Goal: Complete application form: Complete application form

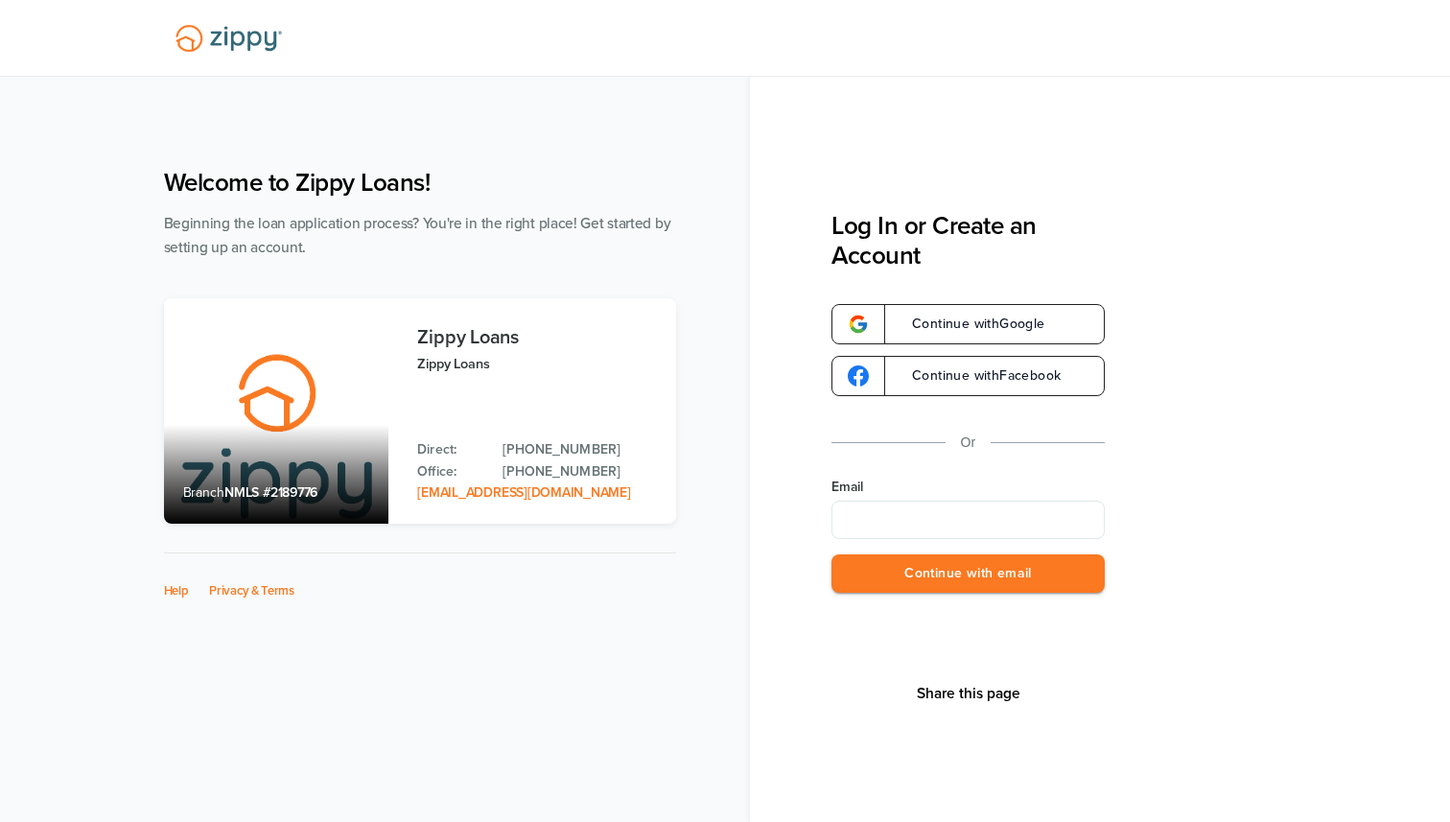
click at [997, 527] on input "Email" at bounding box center [967, 519] width 273 height 38
type input "**********"
click at [908, 568] on button "Continue with email" at bounding box center [967, 573] width 273 height 39
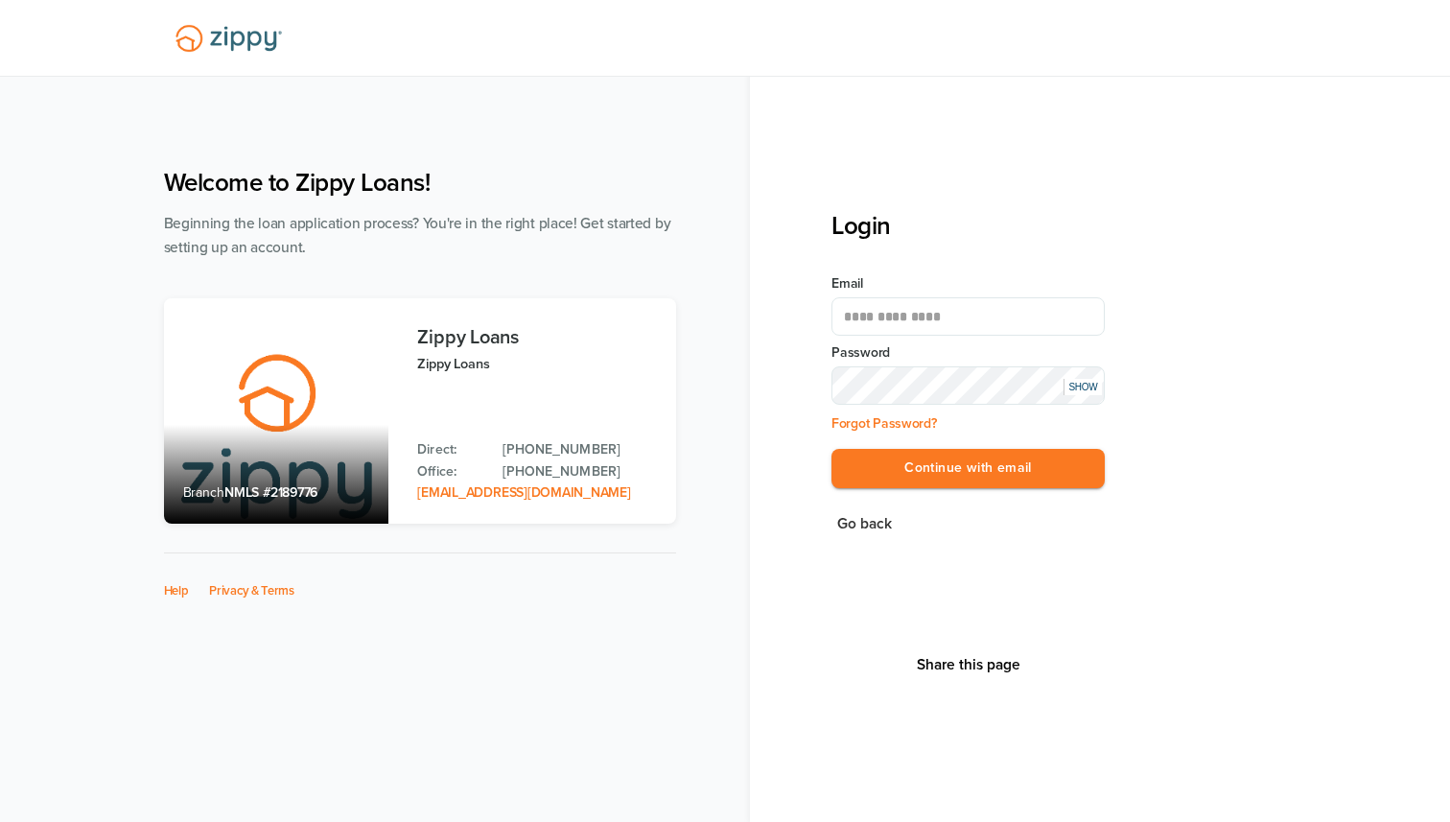
click at [831, 449] on button "Continue with email" at bounding box center [967, 468] width 273 height 39
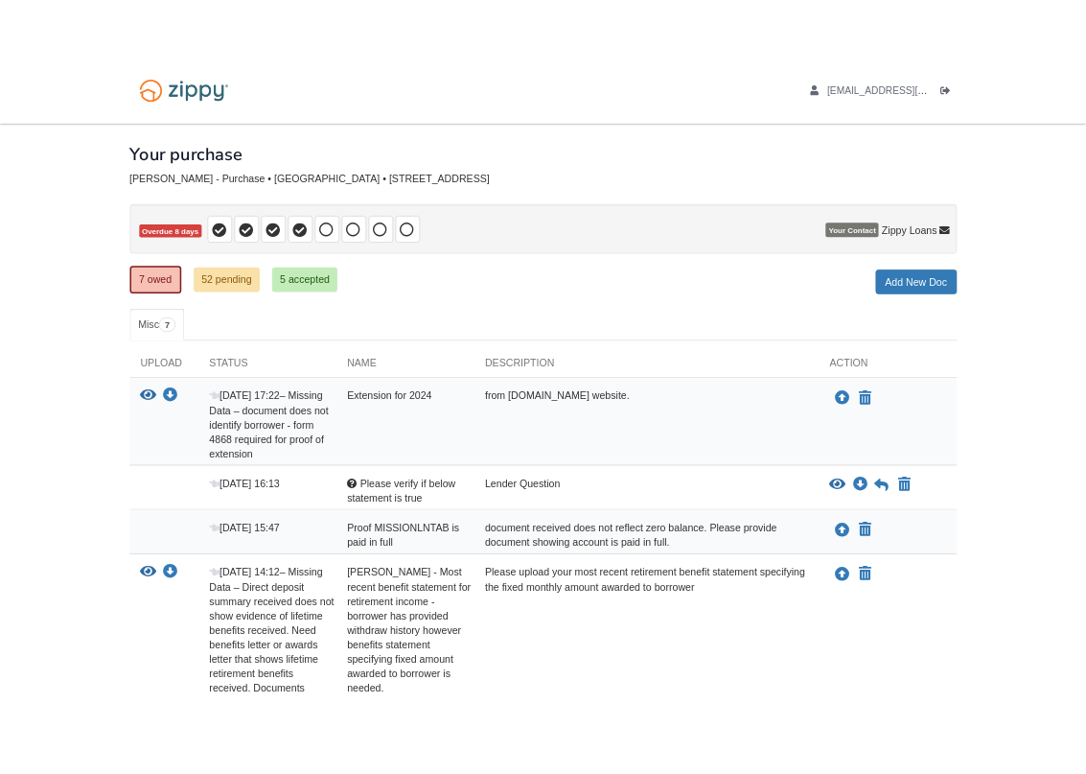
scroll to position [36, 0]
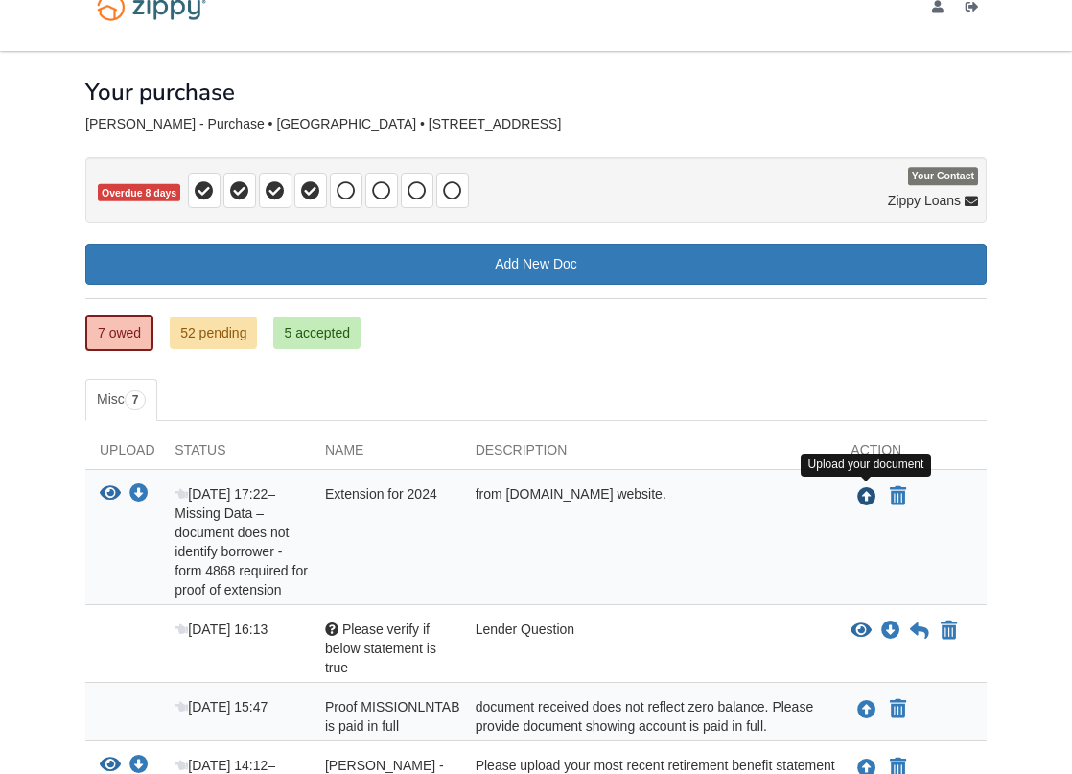
click at [863, 499] on icon "Upload Extension for 2024" at bounding box center [866, 497] width 19 height 19
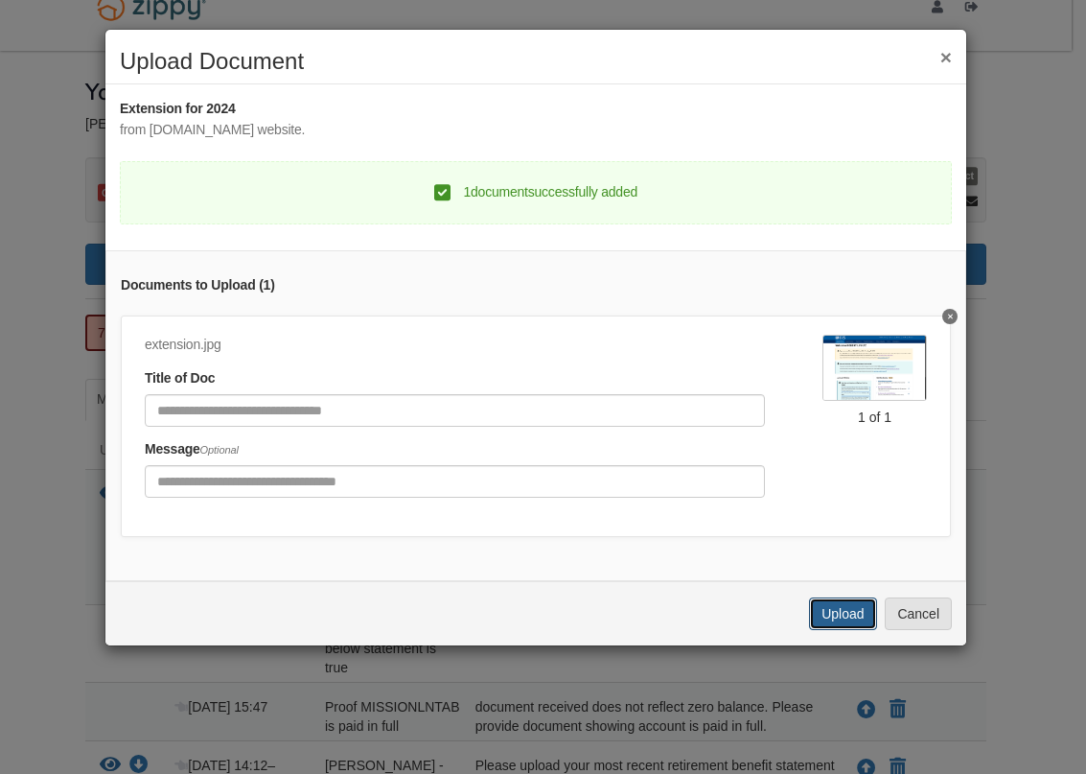
click at [824, 625] on button "Upload" at bounding box center [842, 613] width 67 height 33
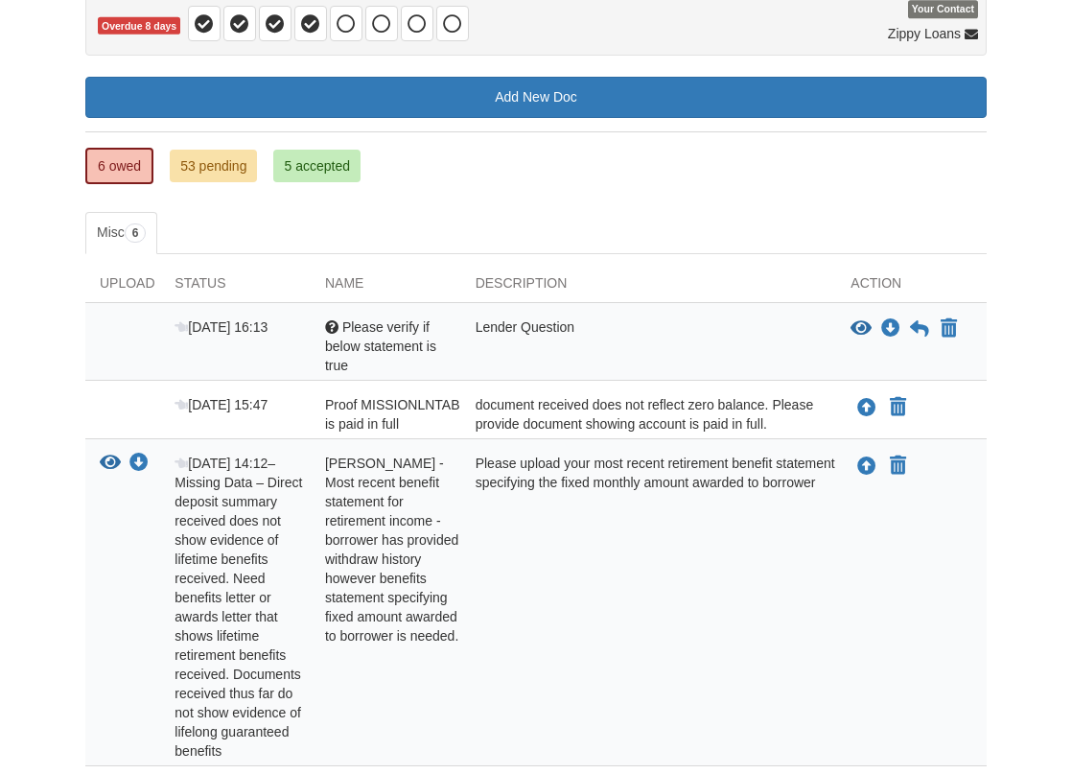
scroll to position [216, 0]
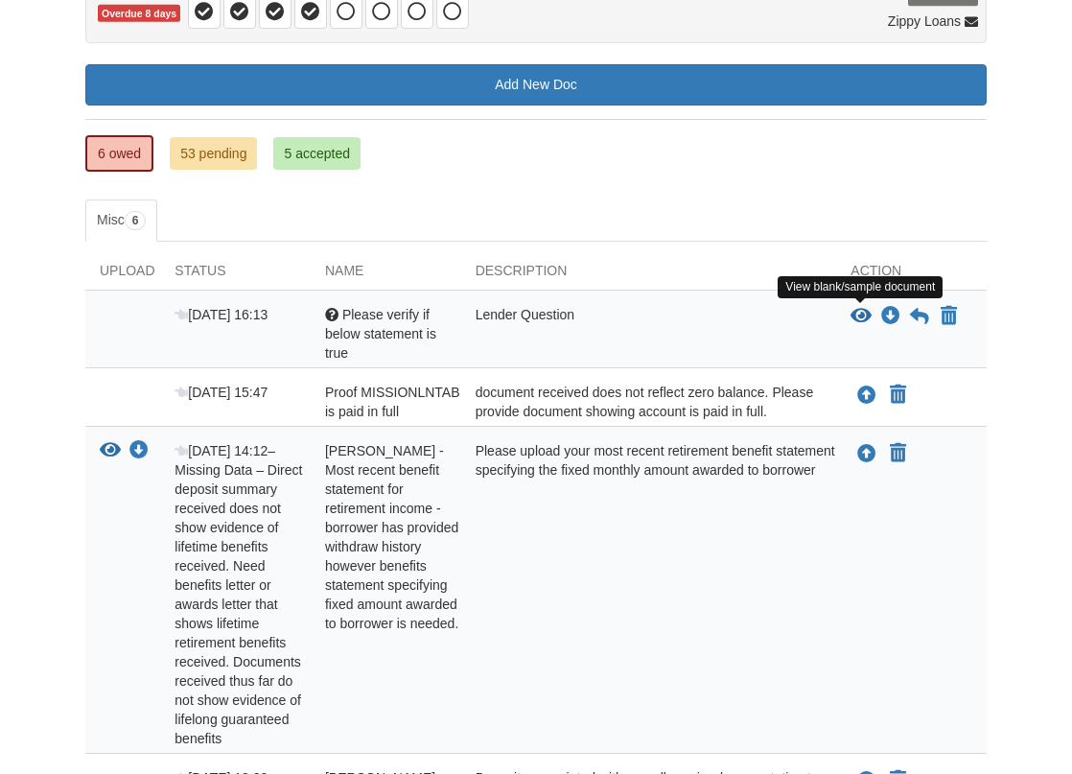
click at [860, 313] on icon "View Please verify if below statement is true" at bounding box center [860, 316] width 21 height 19
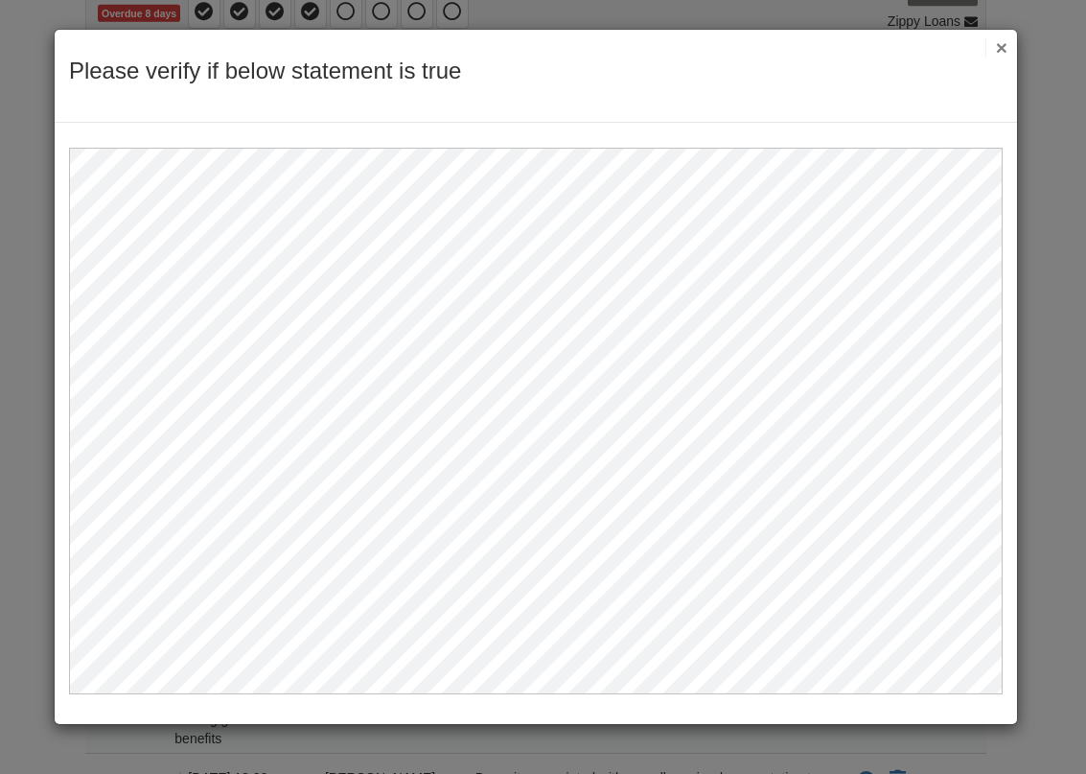
click at [999, 45] on button "×" at bounding box center [997, 47] width 22 height 20
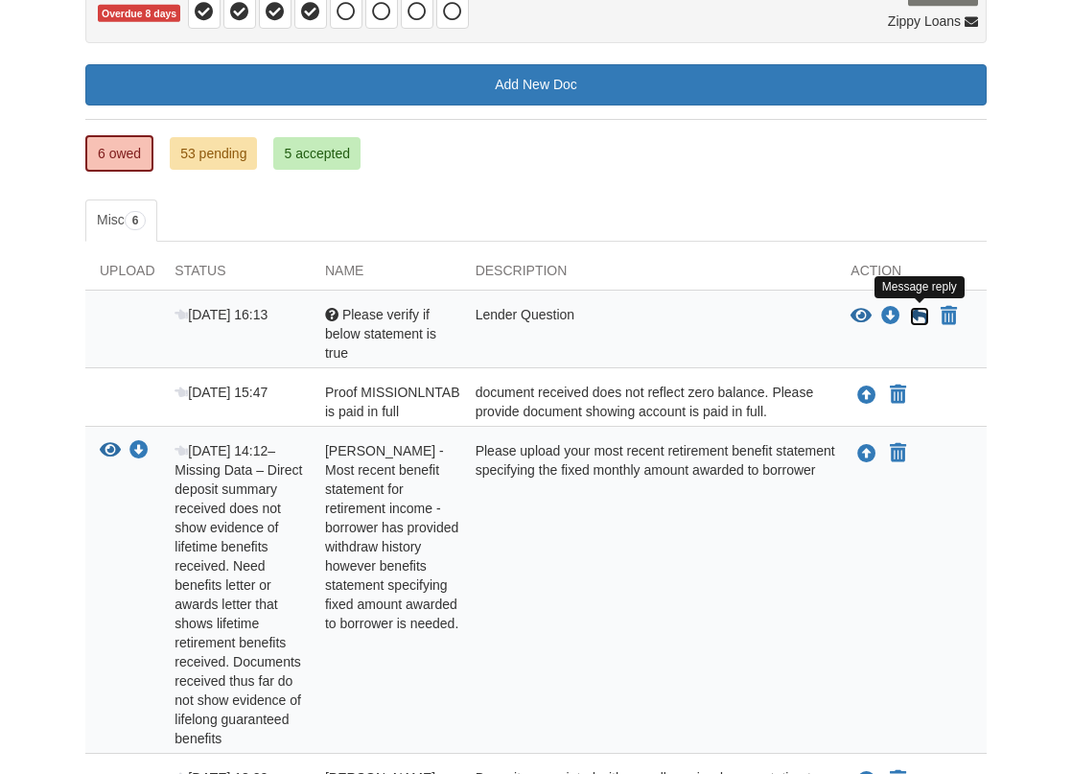
click at [918, 308] on icon at bounding box center [919, 316] width 19 height 19
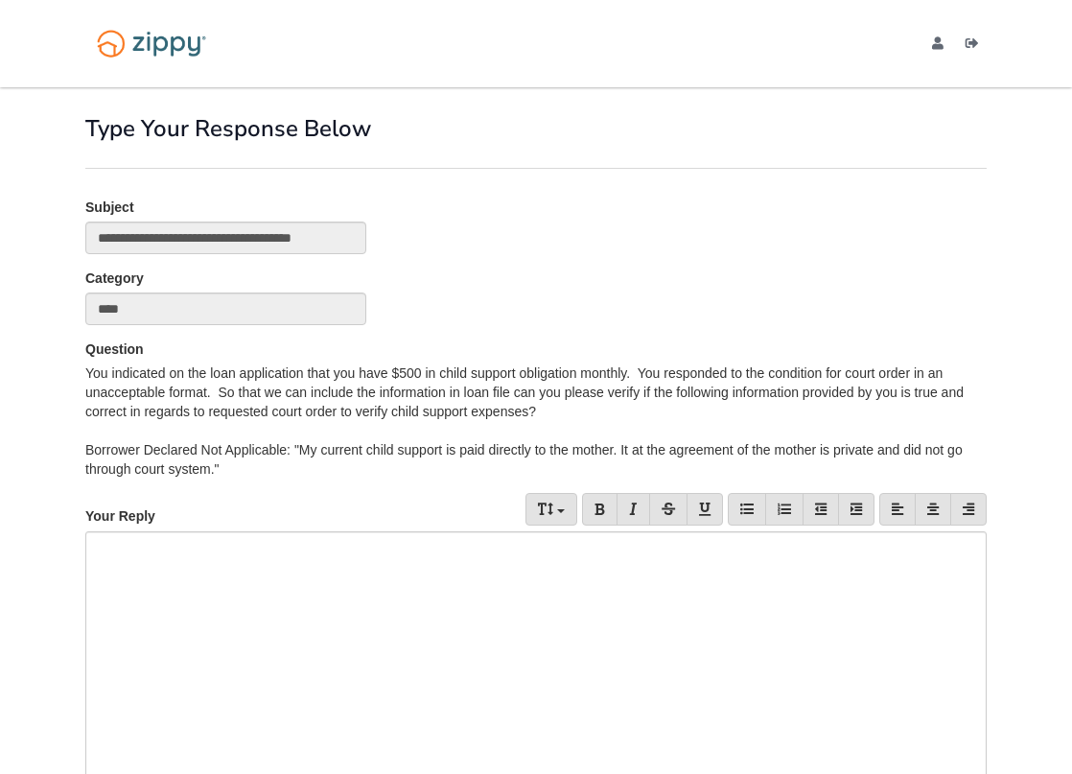
click at [323, 579] on div at bounding box center [535, 655] width 901 height 249
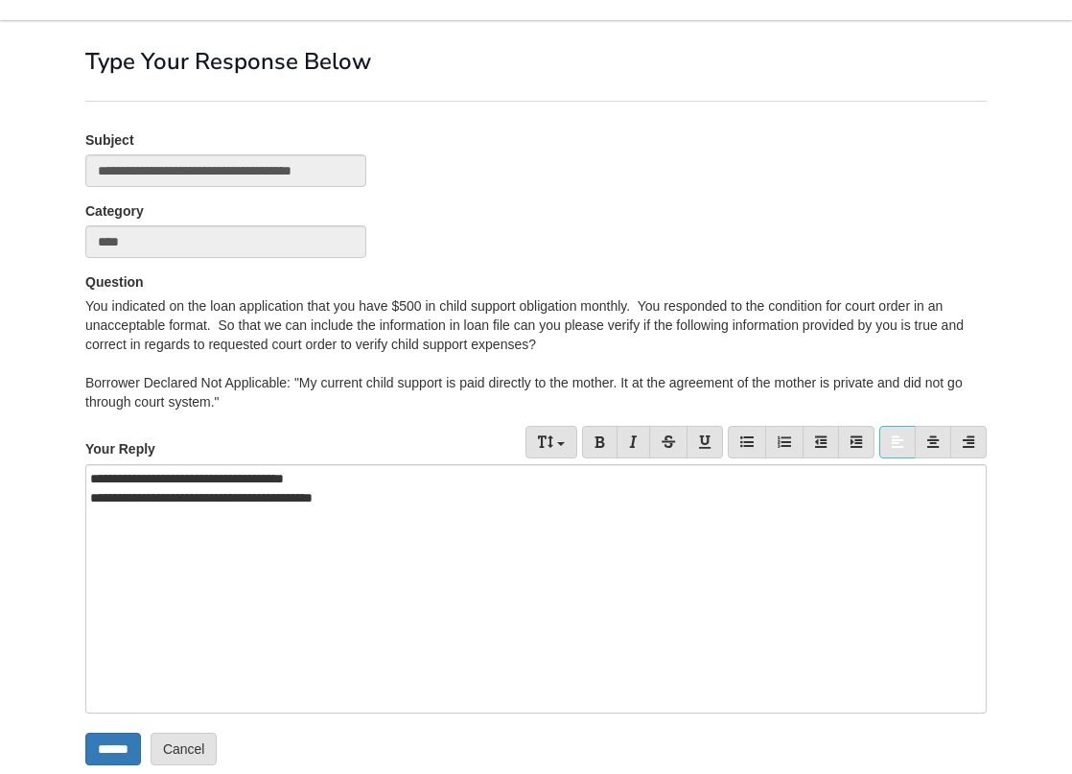
scroll to position [104, 0]
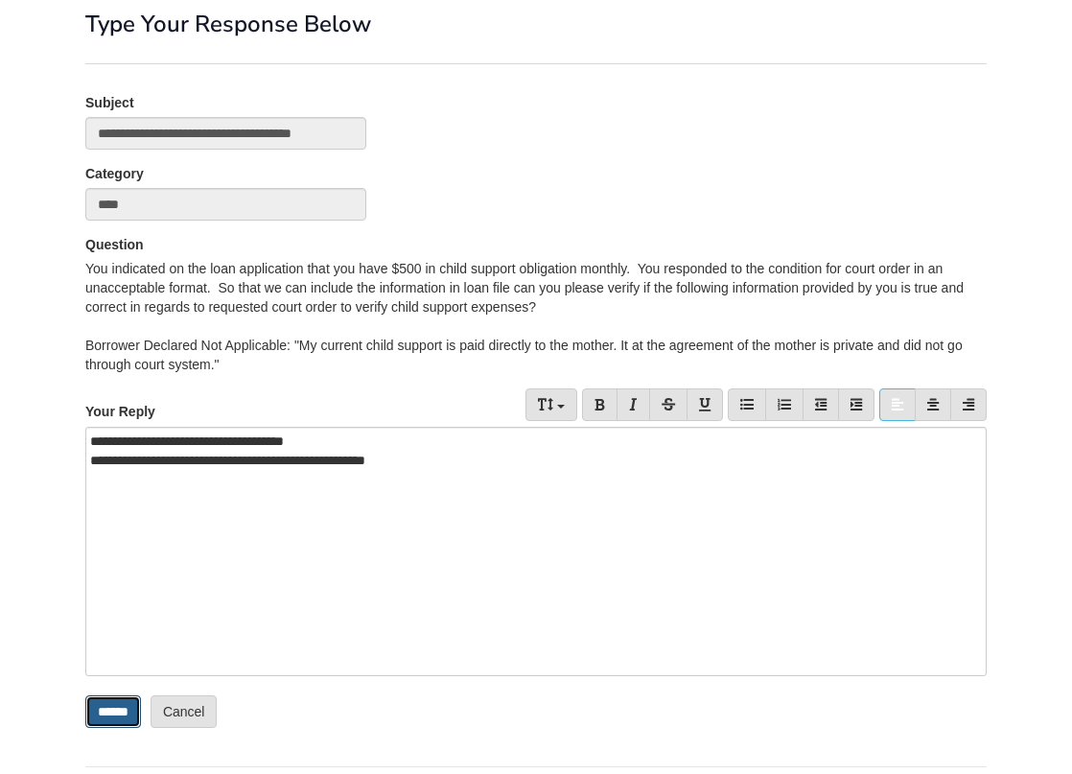
click at [111, 708] on input "******" at bounding box center [113, 711] width 56 height 33
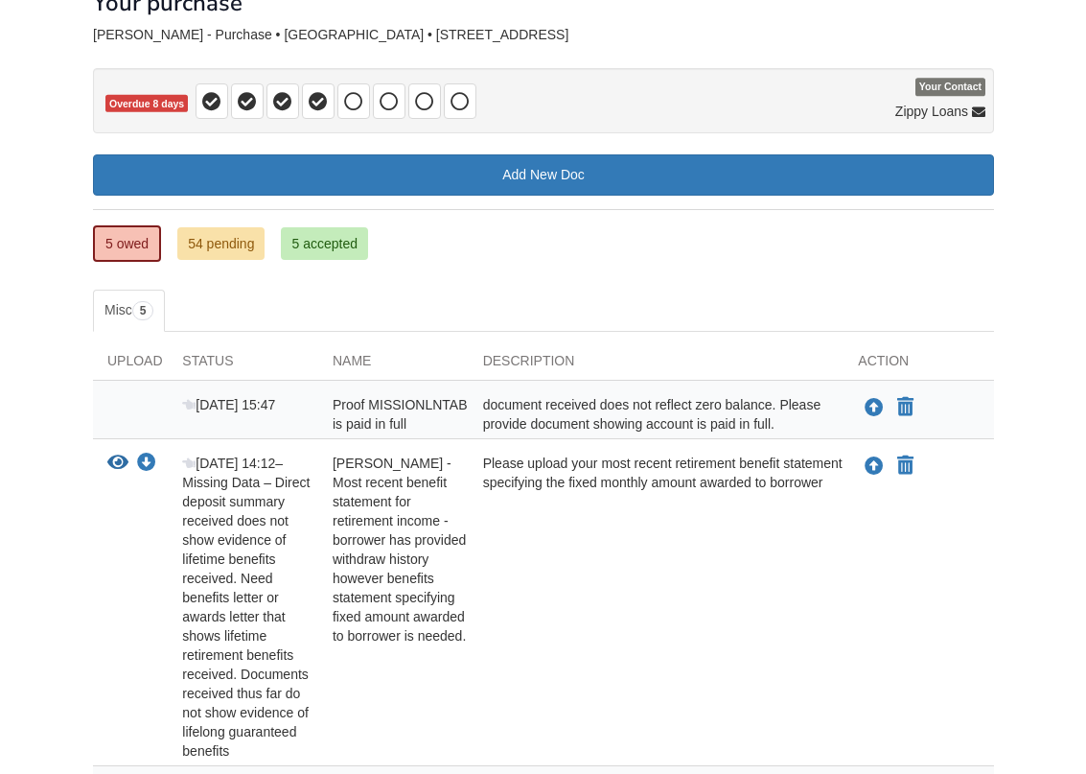
scroll to position [138, 0]
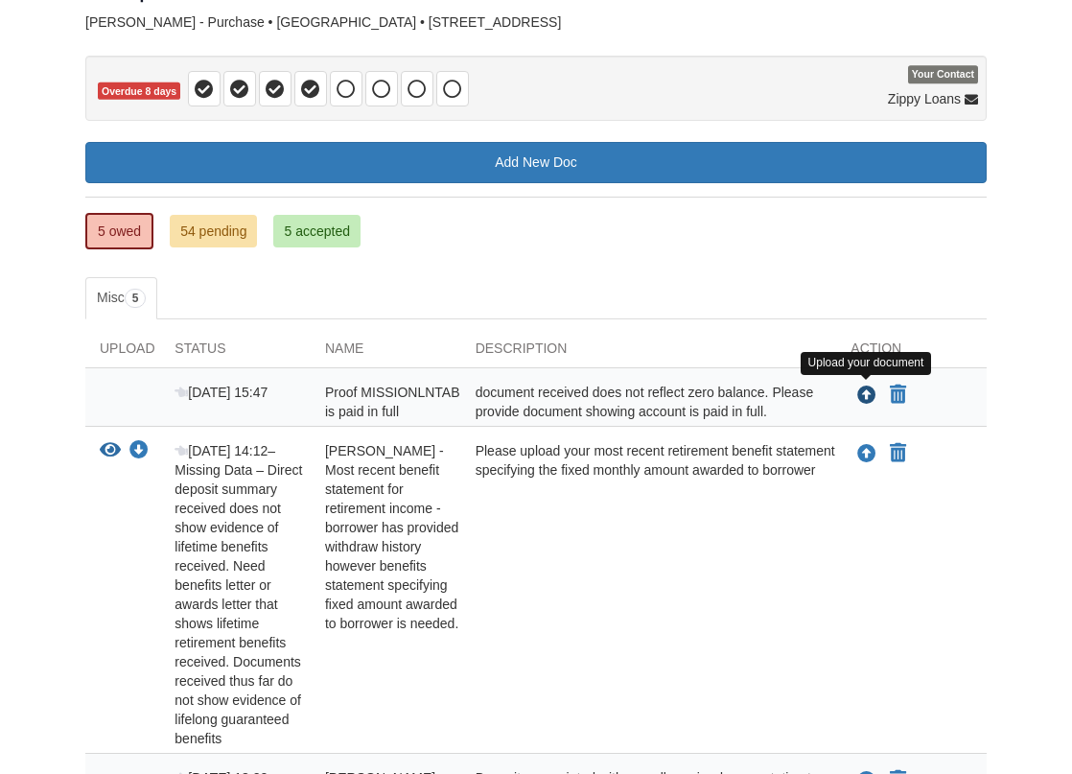
click at [864, 392] on icon "Upload Proof MISSIONLNTAB is paid in full" at bounding box center [866, 395] width 19 height 19
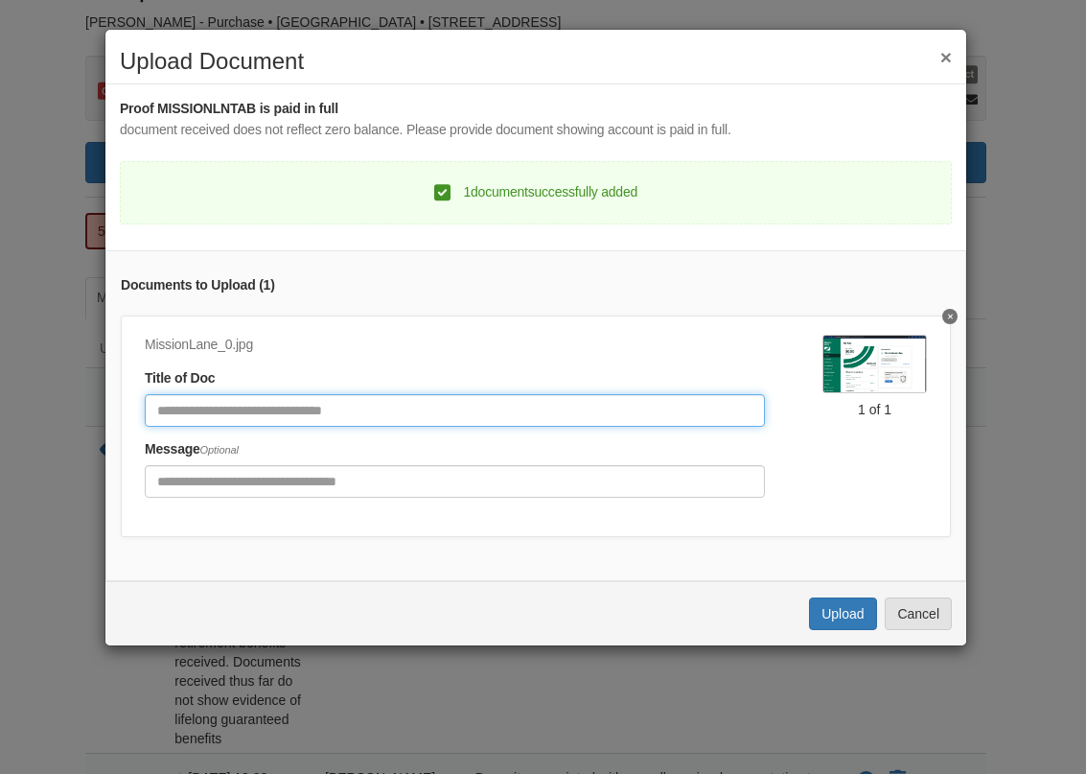
click at [368, 406] on input "Document Title" at bounding box center [455, 410] width 620 height 33
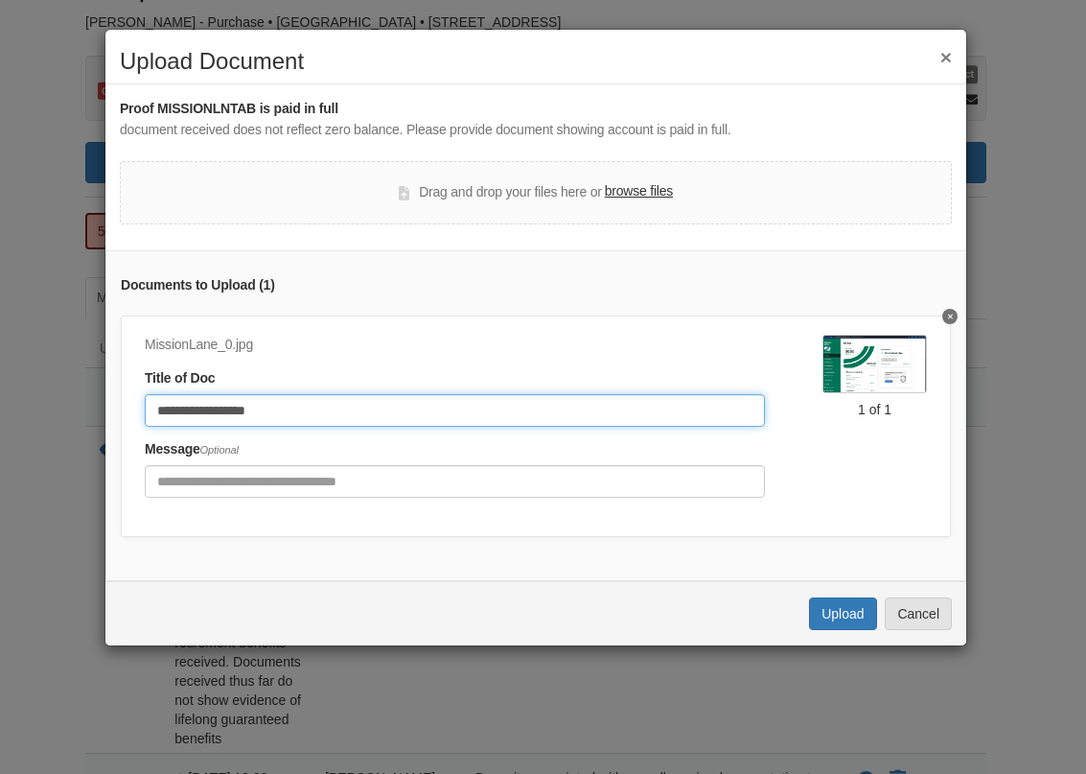
type input "**********"
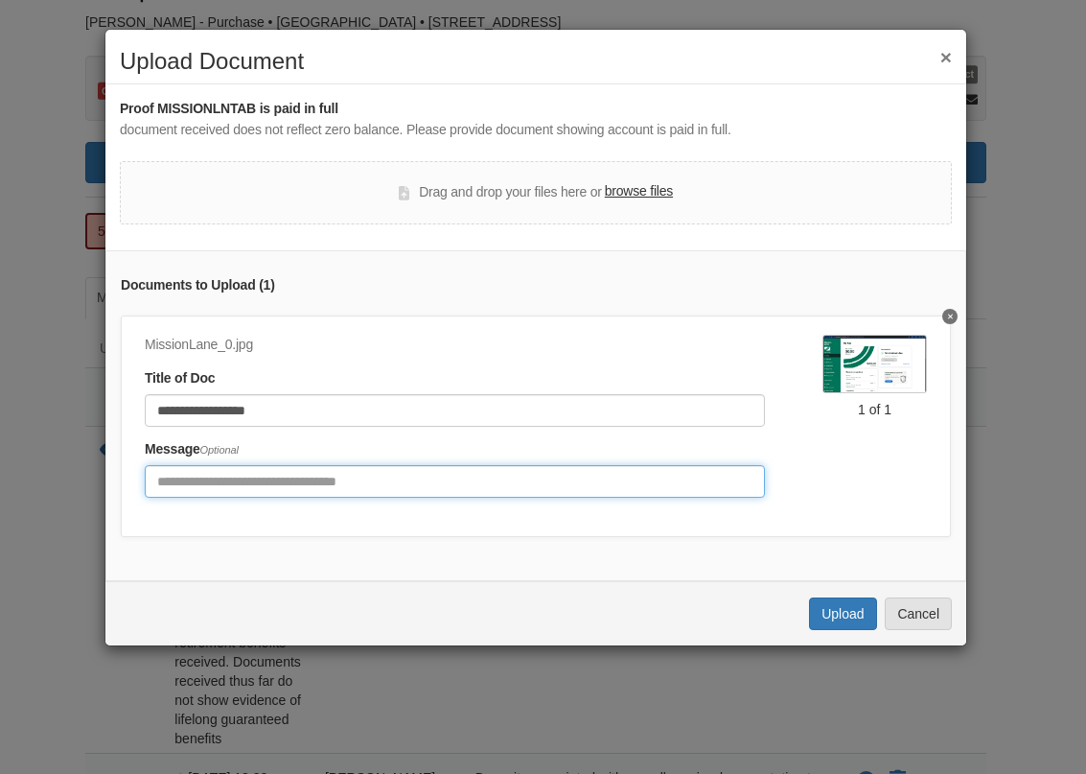
click at [339, 481] on input "Include any comments on this document" at bounding box center [455, 481] width 620 height 33
type input "*"
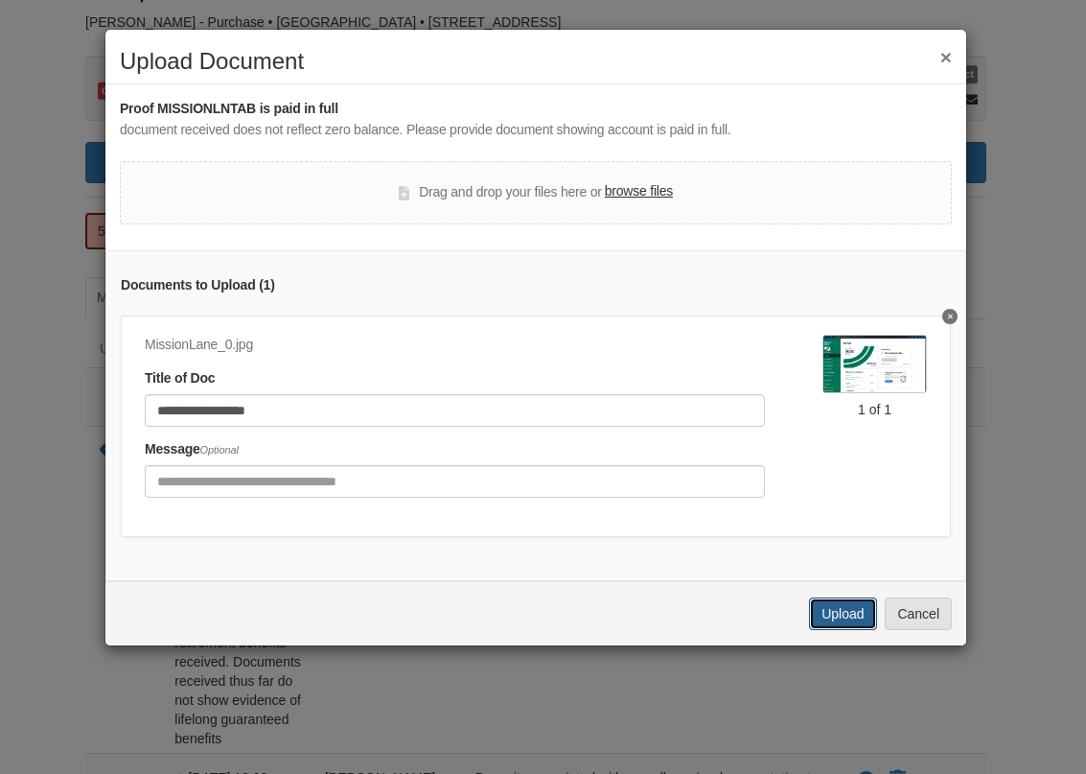
click at [841, 625] on button "Upload" at bounding box center [842, 613] width 67 height 33
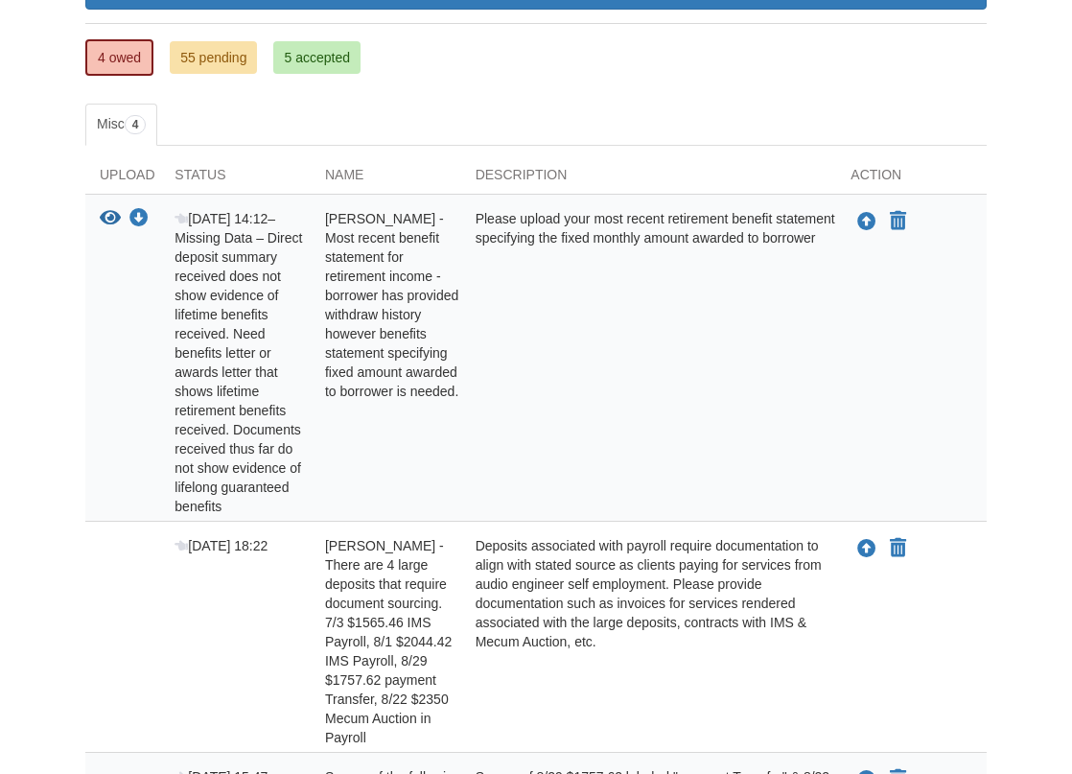
scroll to position [327, 0]
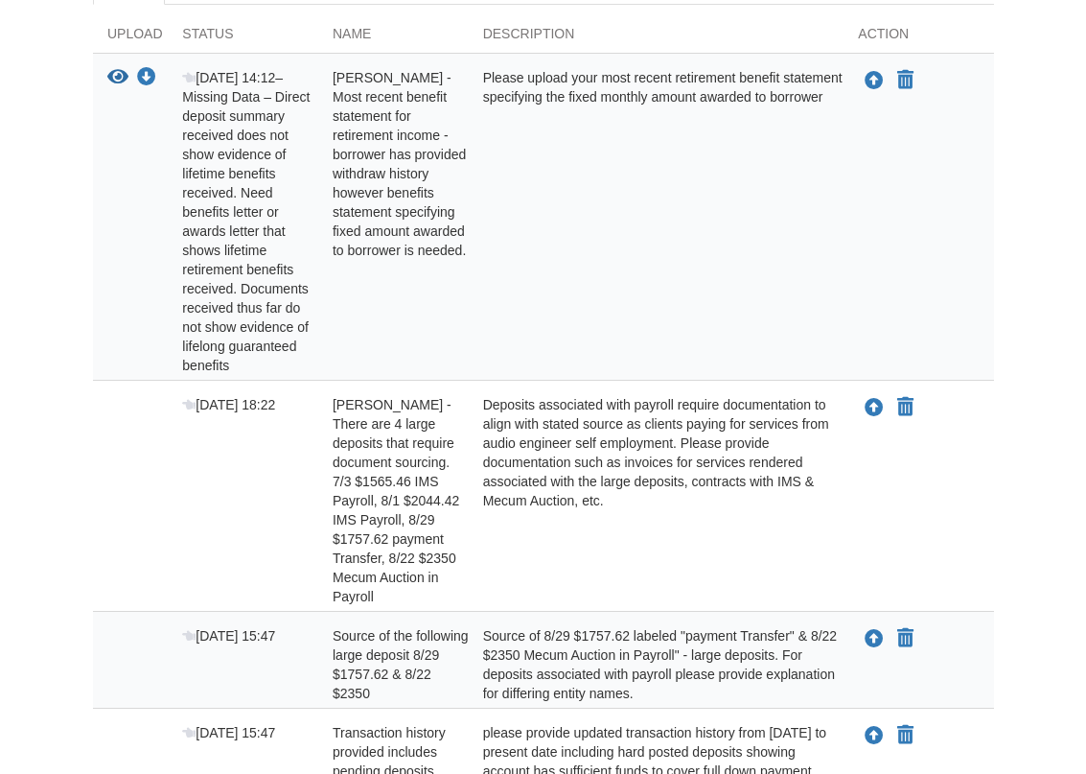
scroll to position [522, 0]
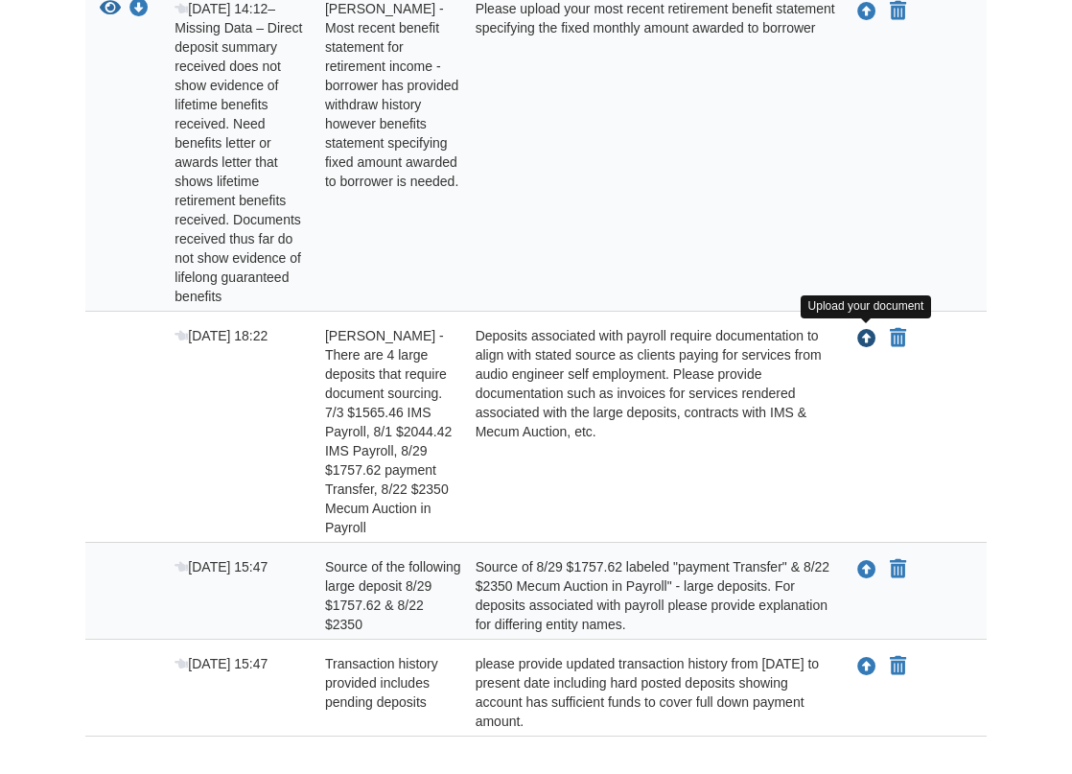
click at [865, 336] on icon "Upload Robert Fultz - There are 4 large deposits that require document sourcing…" at bounding box center [866, 339] width 19 height 19
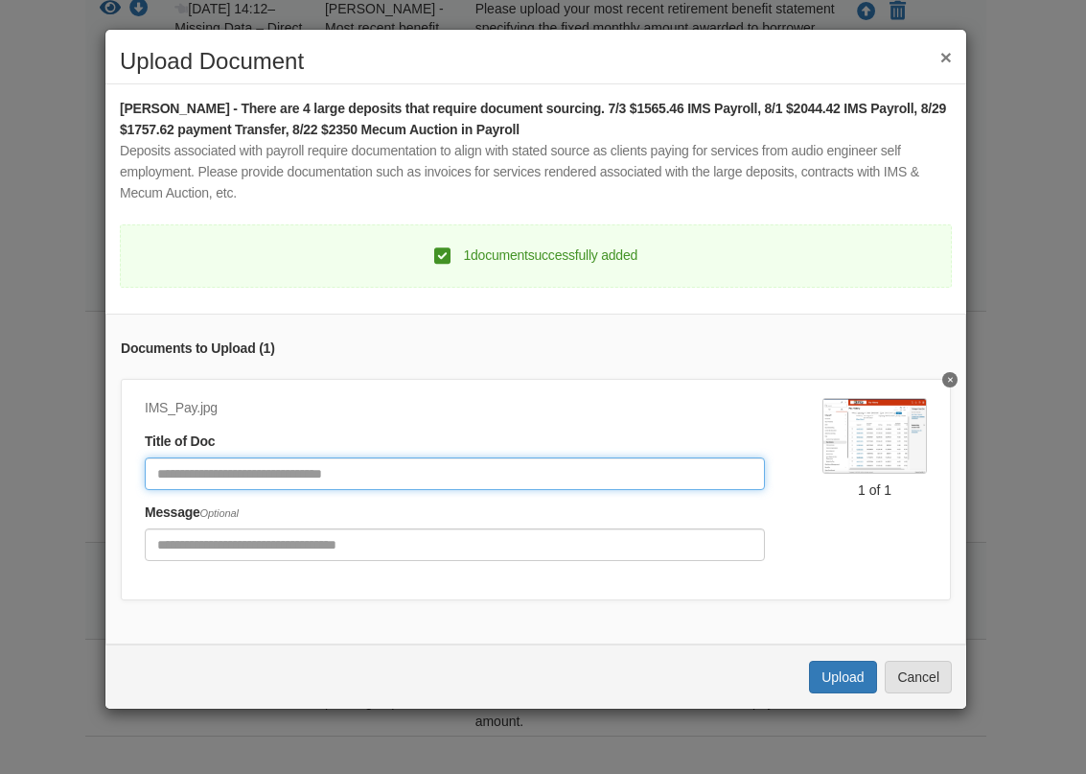
click at [410, 475] on input "Document Title" at bounding box center [455, 473] width 620 height 33
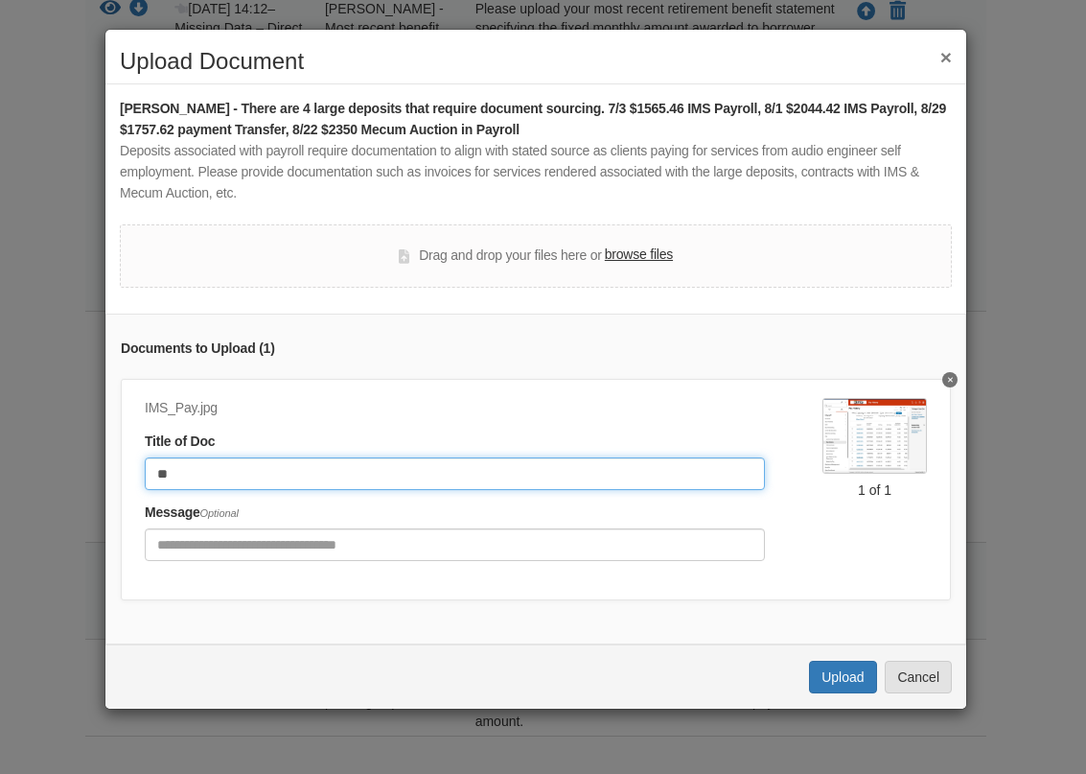
type input "*"
type input "*******"
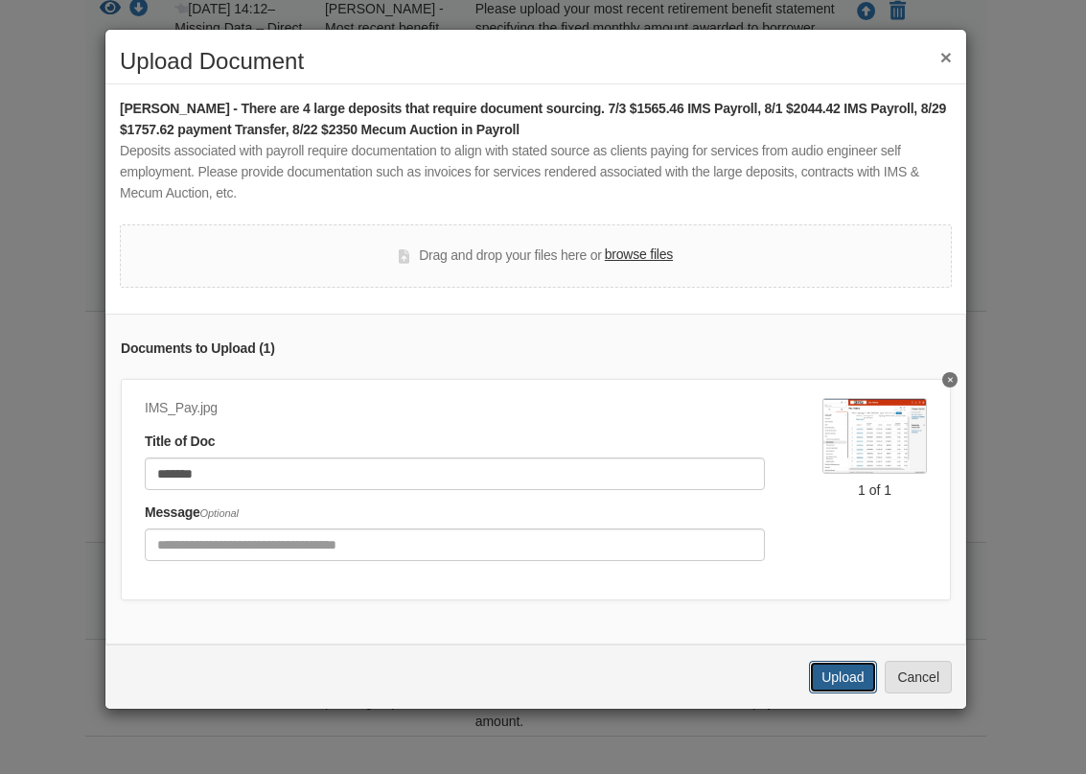
click at [844, 688] on button "Upload" at bounding box center [842, 677] width 67 height 33
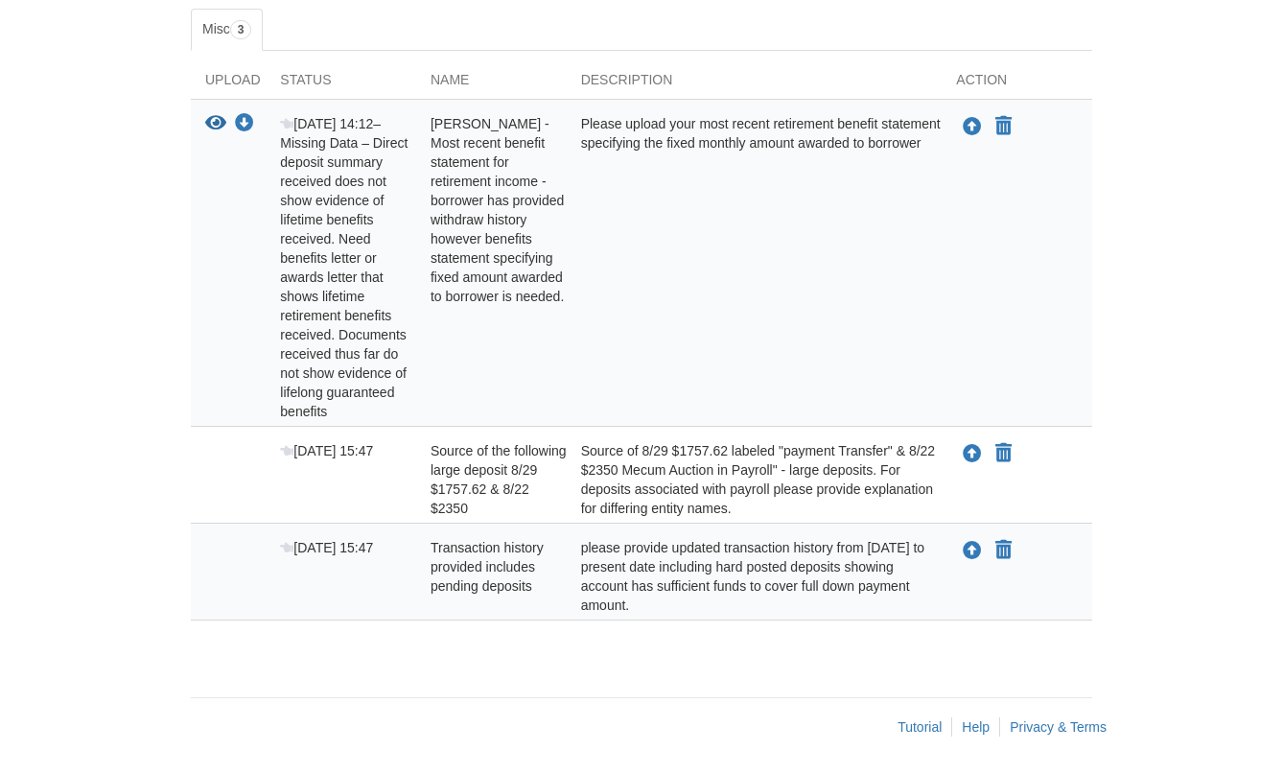
scroll to position [208, 0]
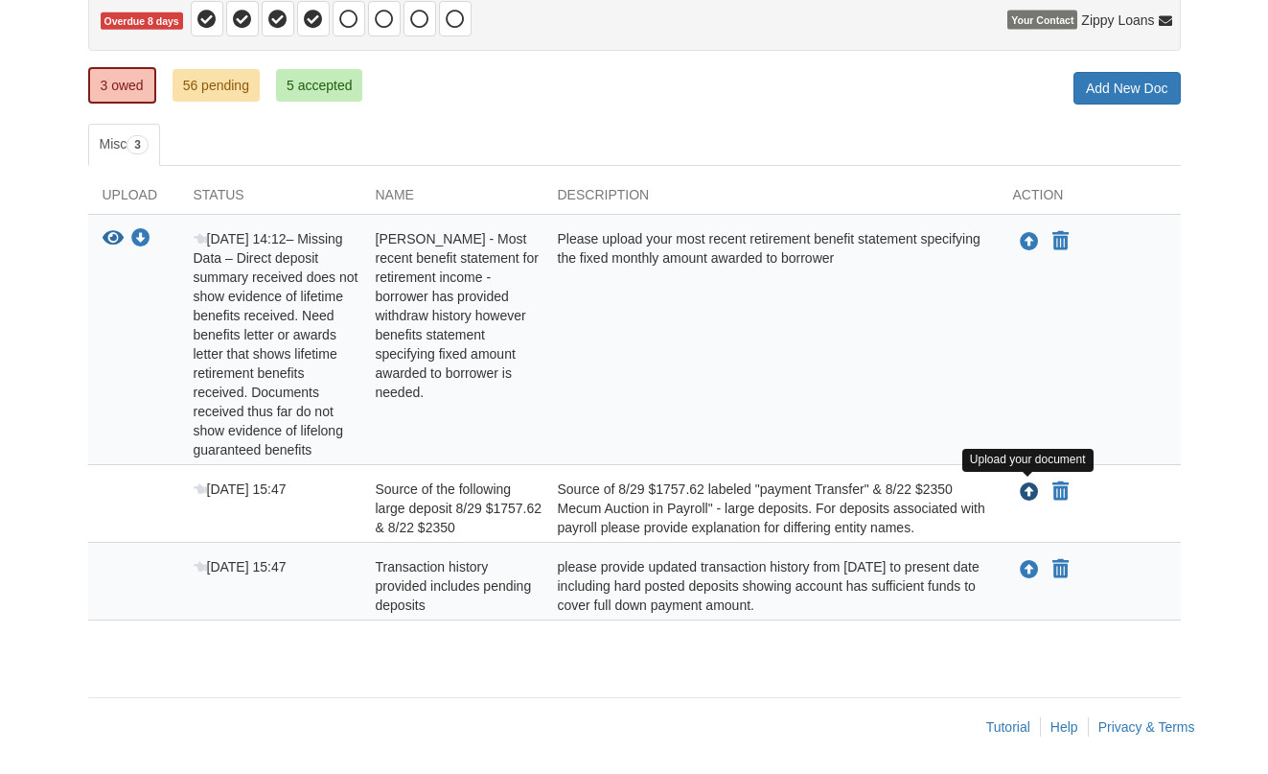
click at [1028, 488] on icon "Upload Source of the following large deposit 8/29 $1757.62 & 8/22 $2350" at bounding box center [1029, 492] width 19 height 19
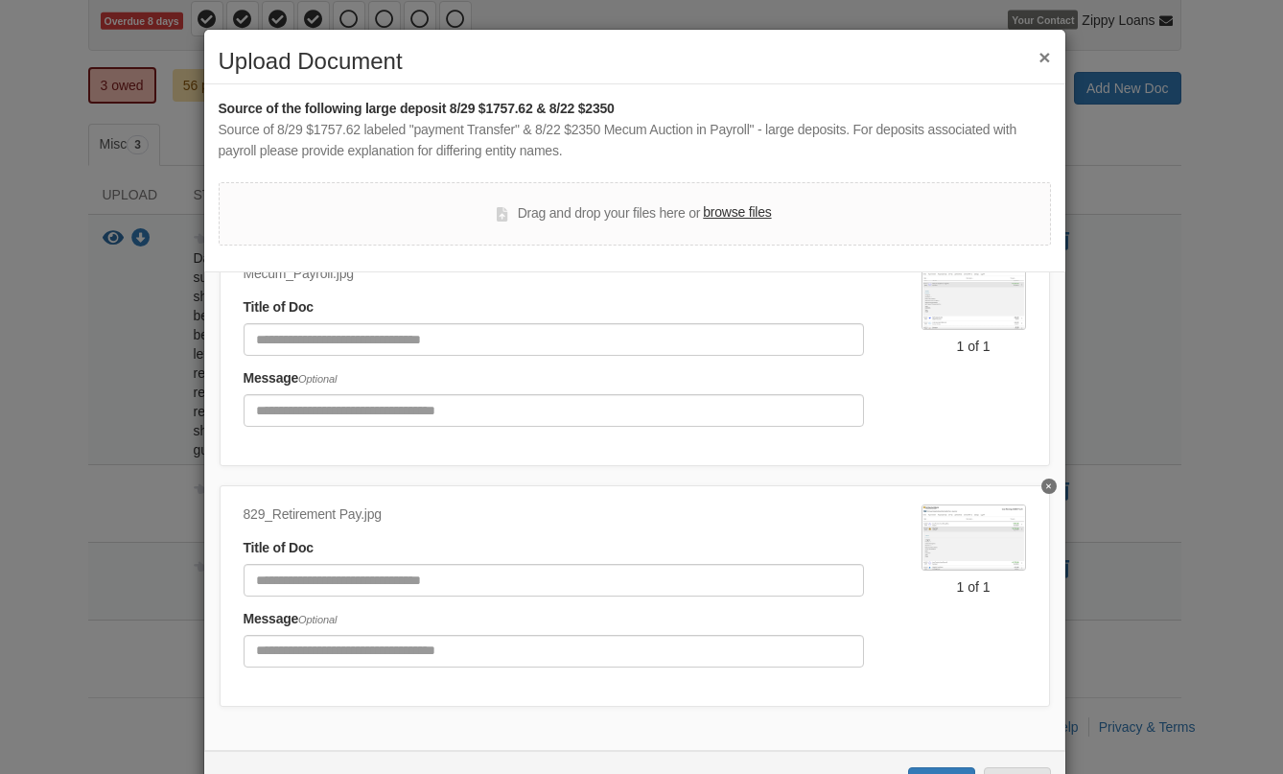
scroll to position [14, 0]
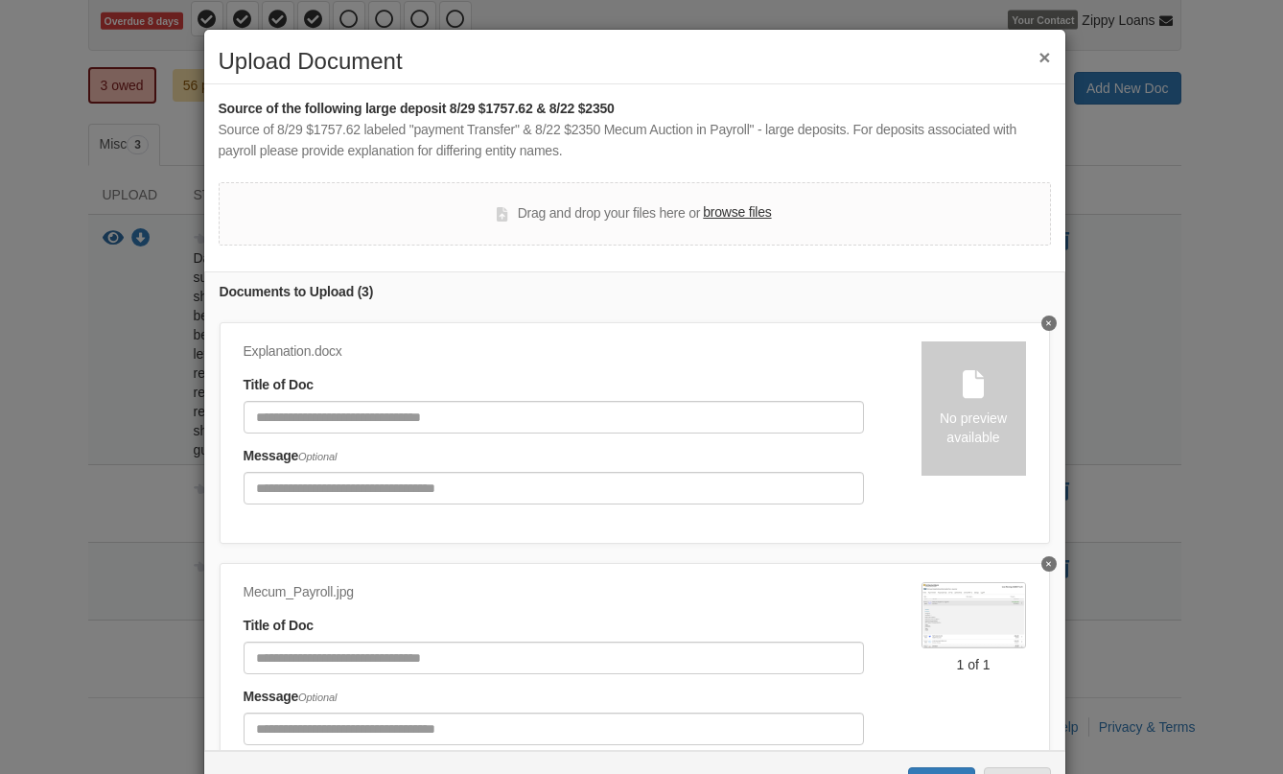
click at [1046, 322] on icon "Delete undefined" at bounding box center [1048, 323] width 5 height 5
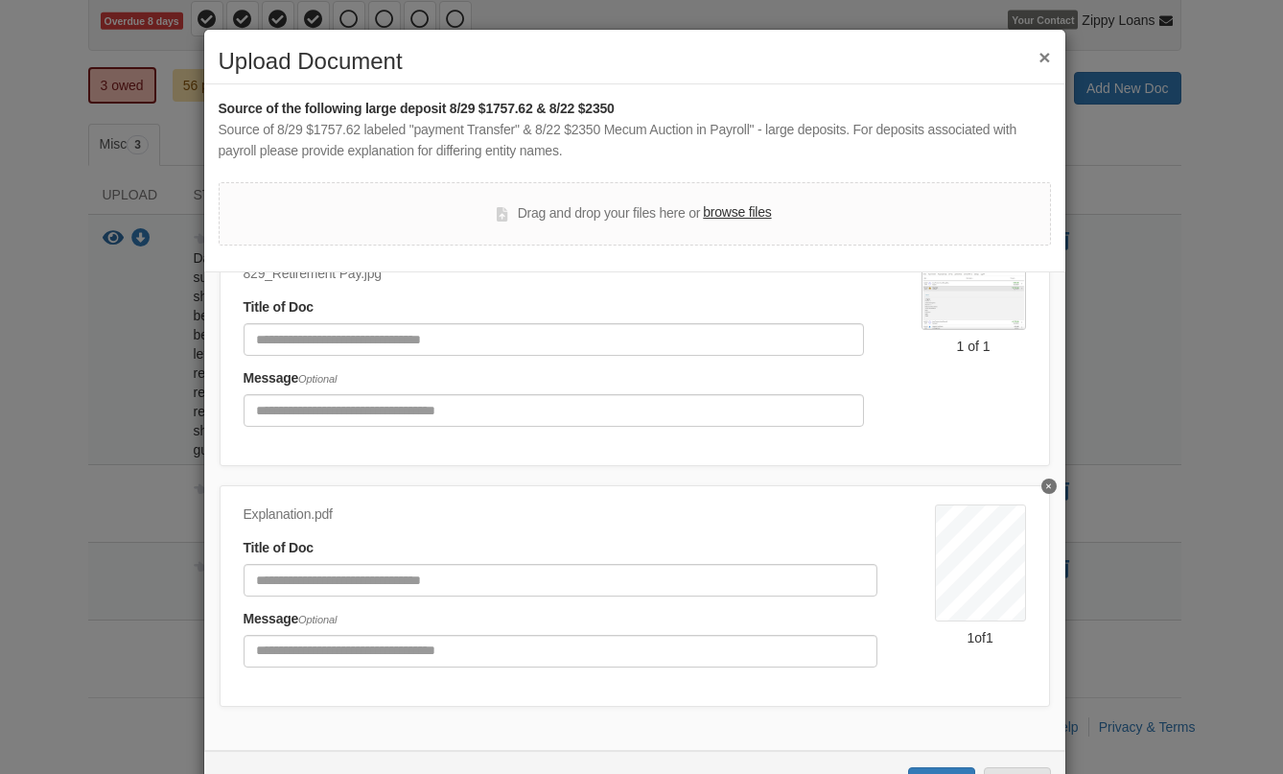
scroll to position [71, 0]
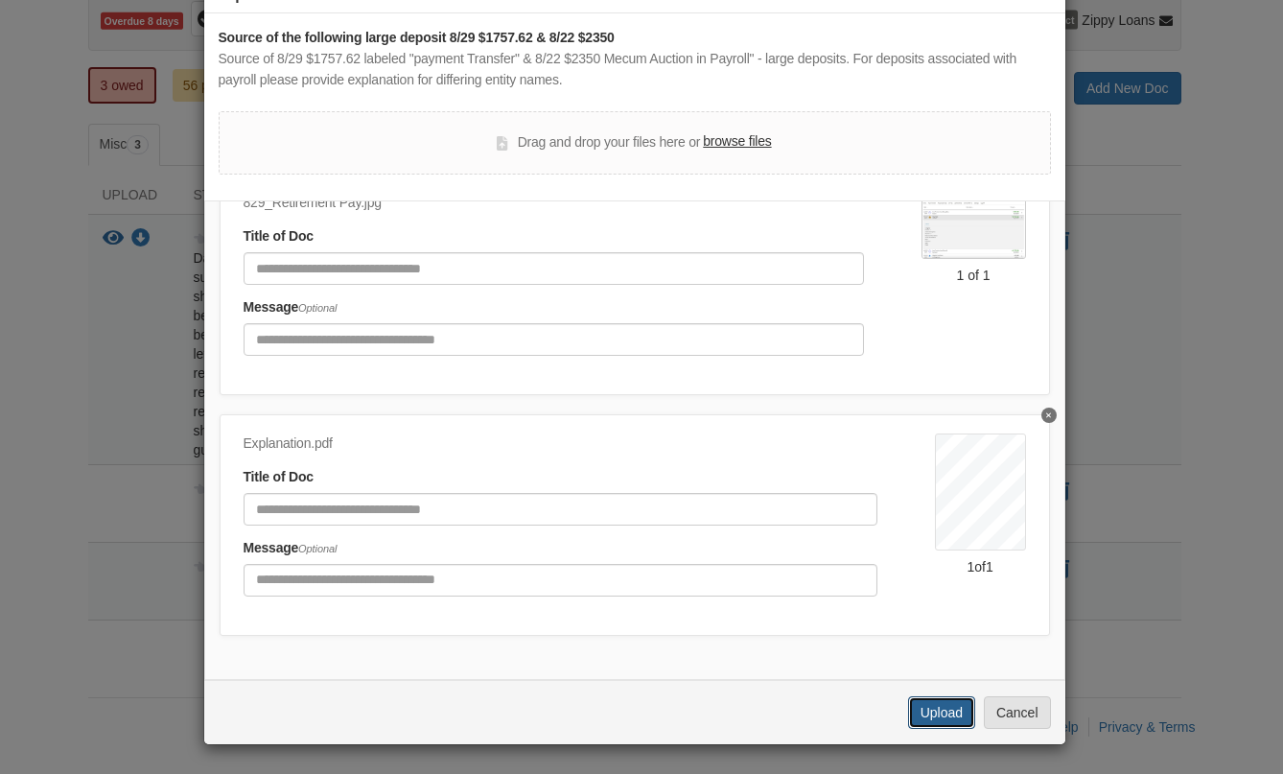
click at [928, 710] on button "Upload" at bounding box center [941, 712] width 67 height 33
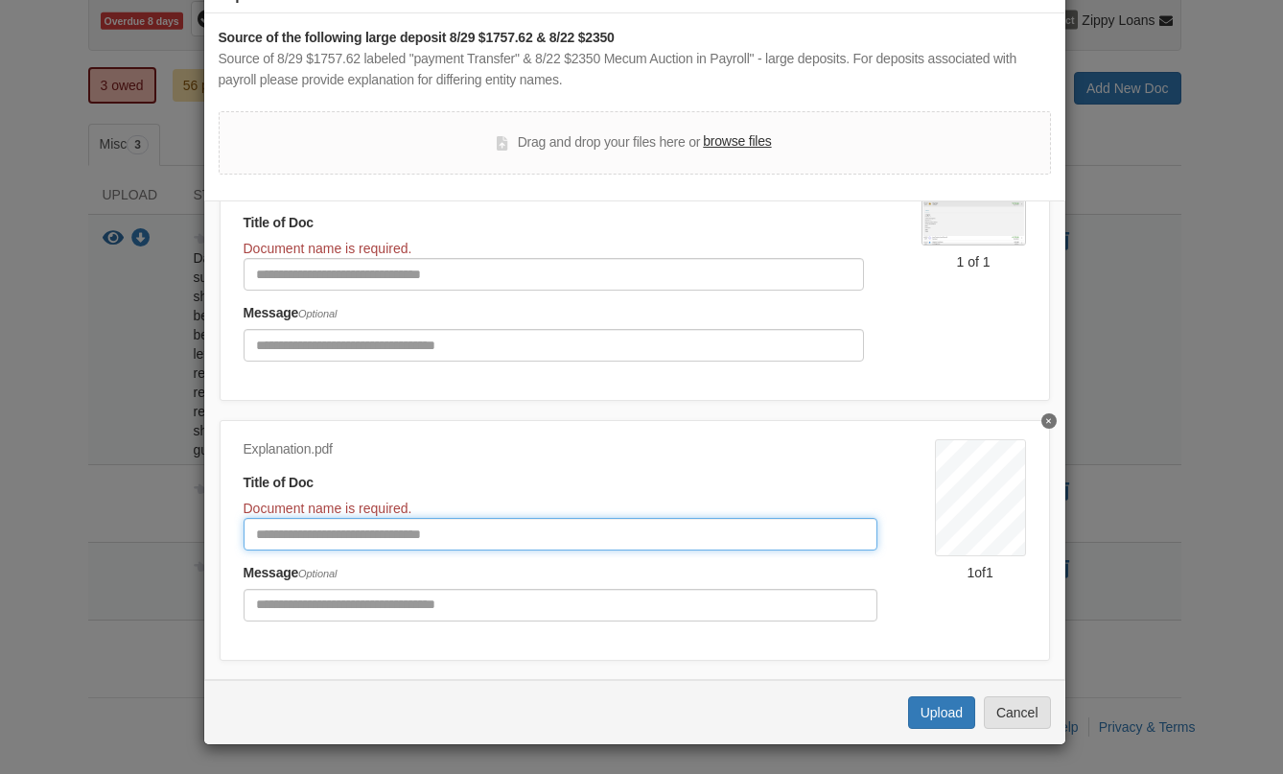
click at [528, 534] on input "Document Title" at bounding box center [561, 534] width 634 height 33
type input "**********"
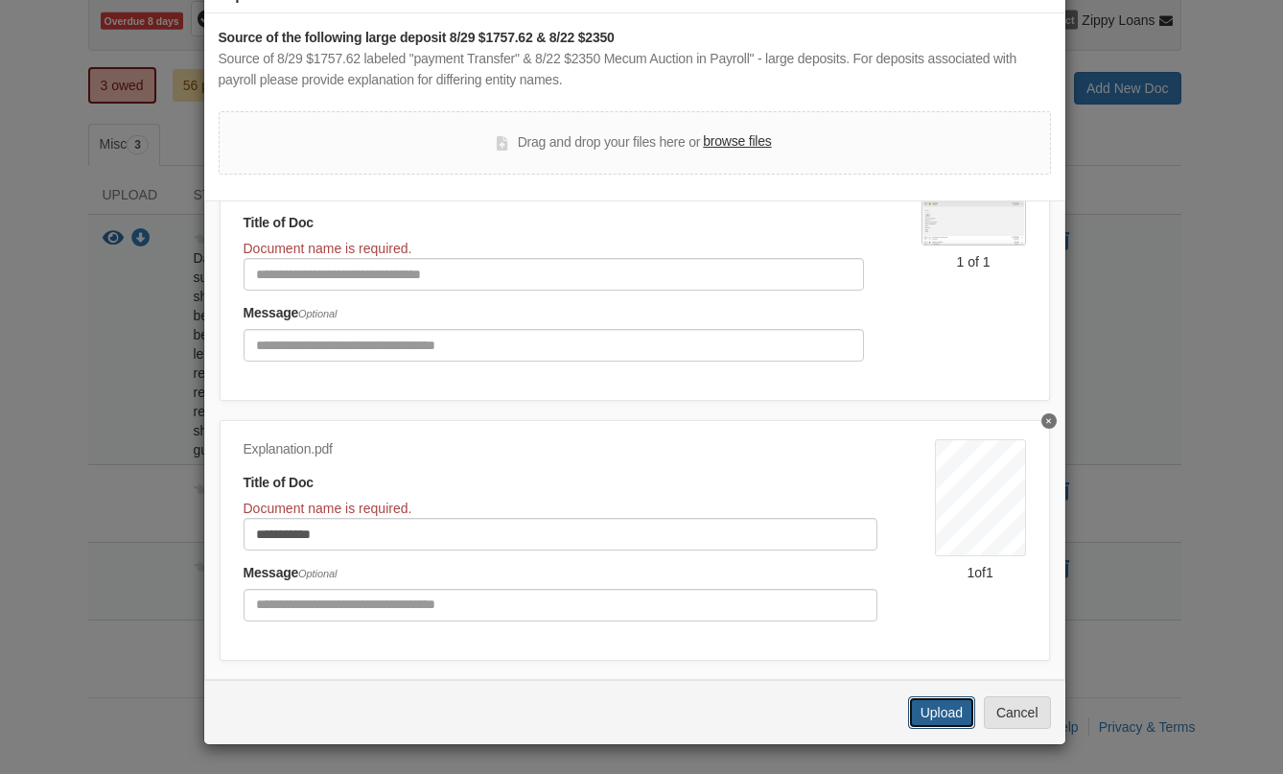
click at [925, 704] on button "Upload" at bounding box center [941, 712] width 67 height 33
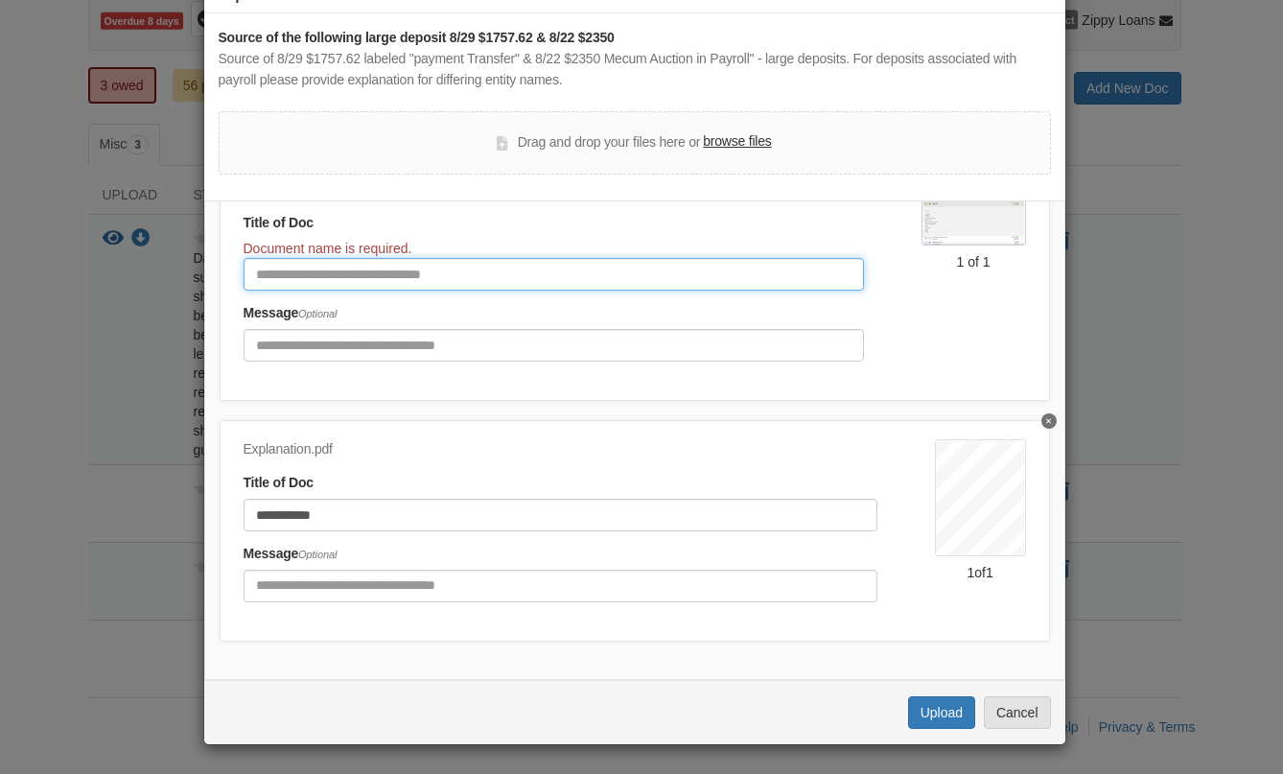
click at [537, 275] on input "Document Title" at bounding box center [554, 274] width 620 height 33
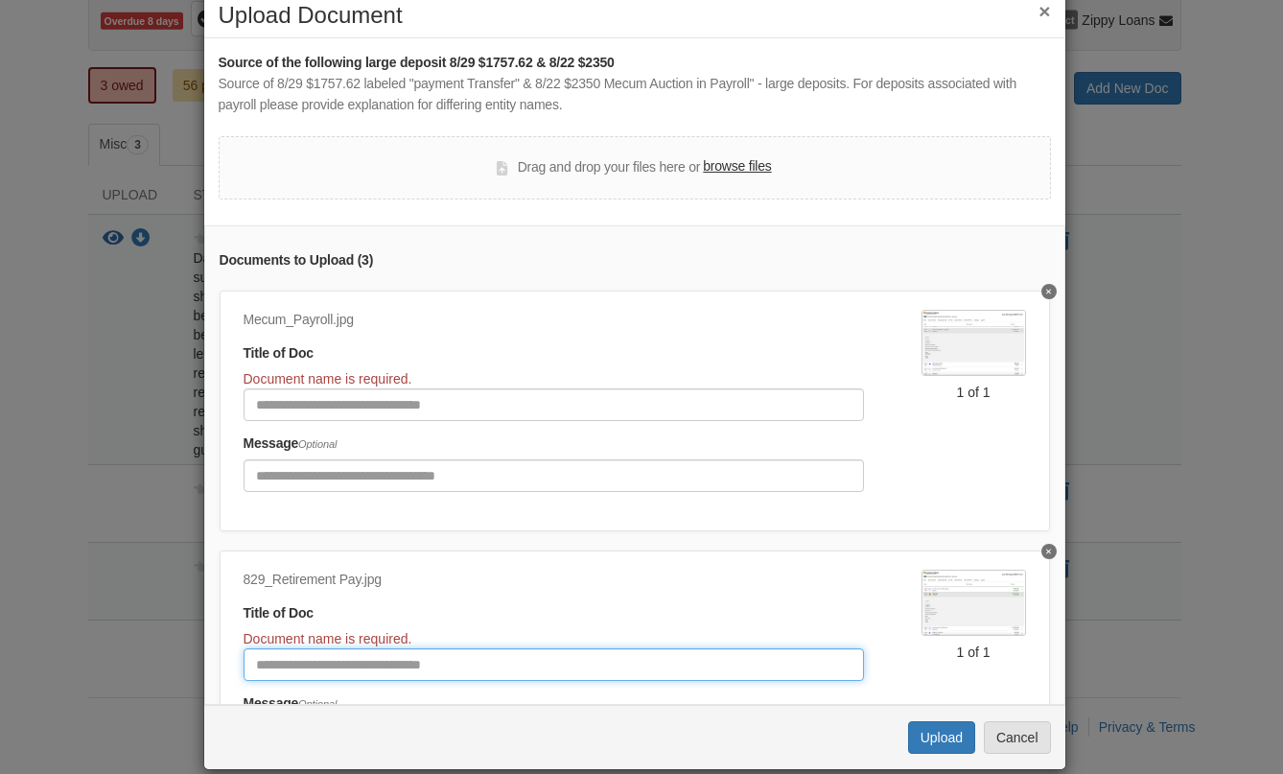
scroll to position [12, 0]
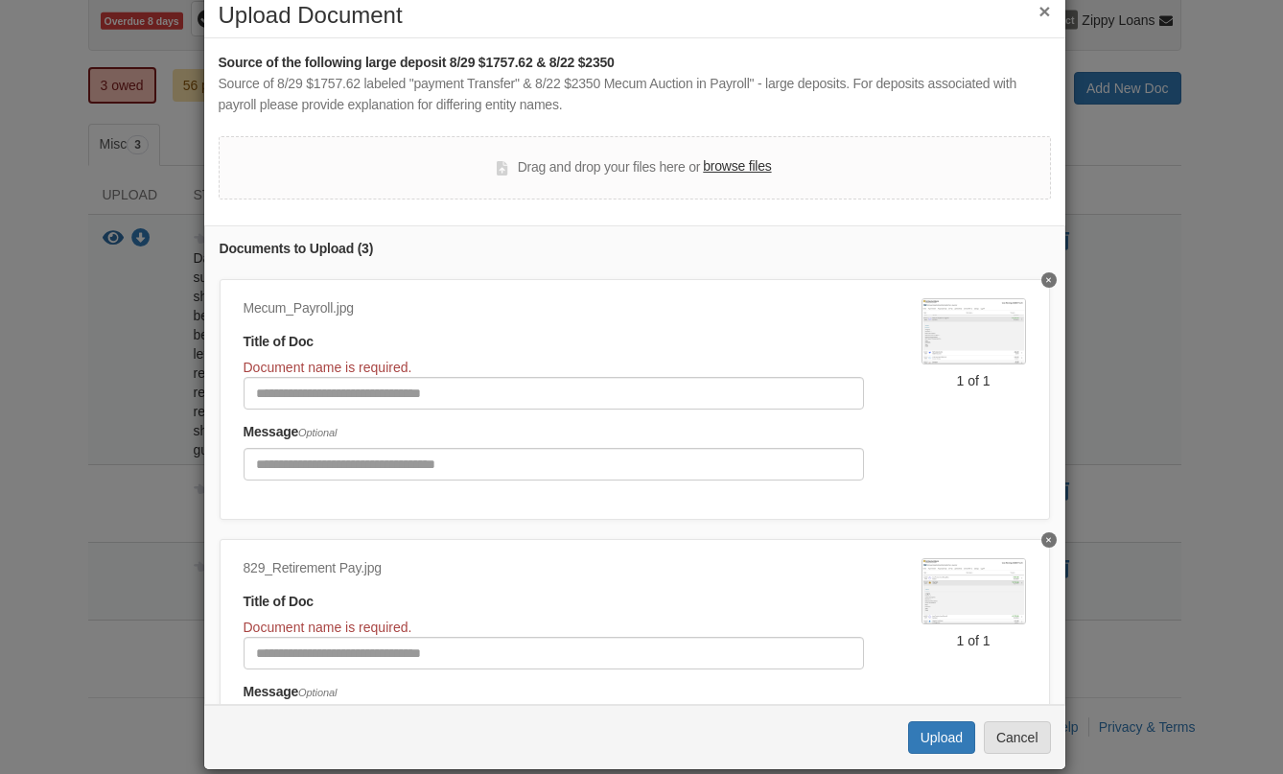
click at [950, 339] on img at bounding box center [973, 331] width 104 height 66
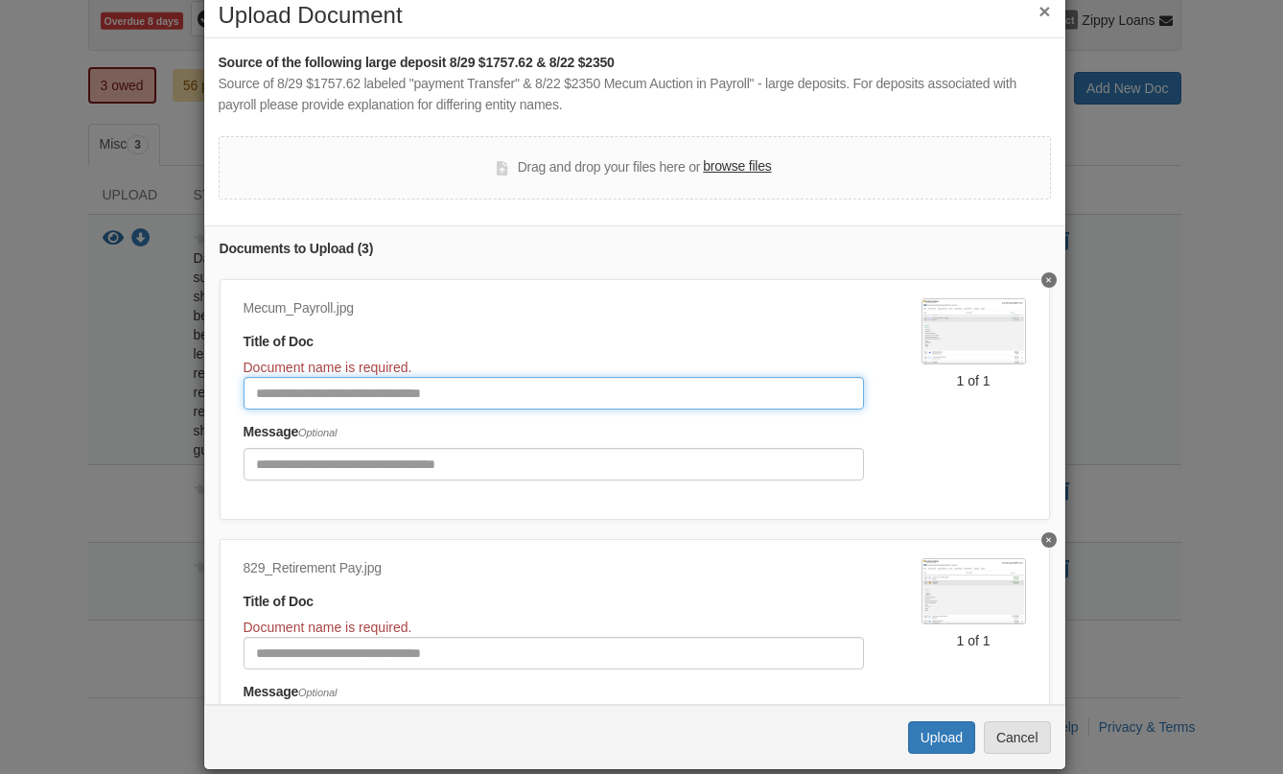
click at [331, 394] on input "Document Title" at bounding box center [554, 393] width 620 height 33
type input "*****"
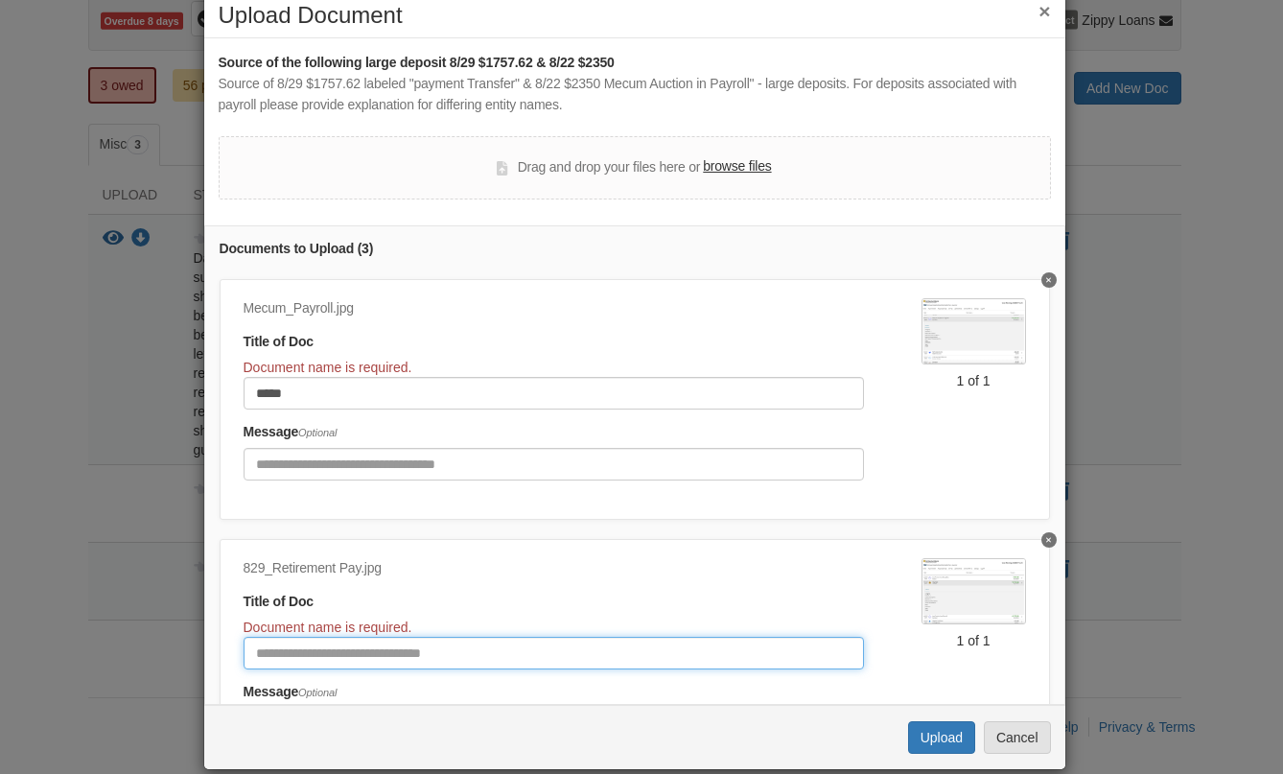
click at [343, 657] on input "Document Title" at bounding box center [554, 653] width 620 height 33
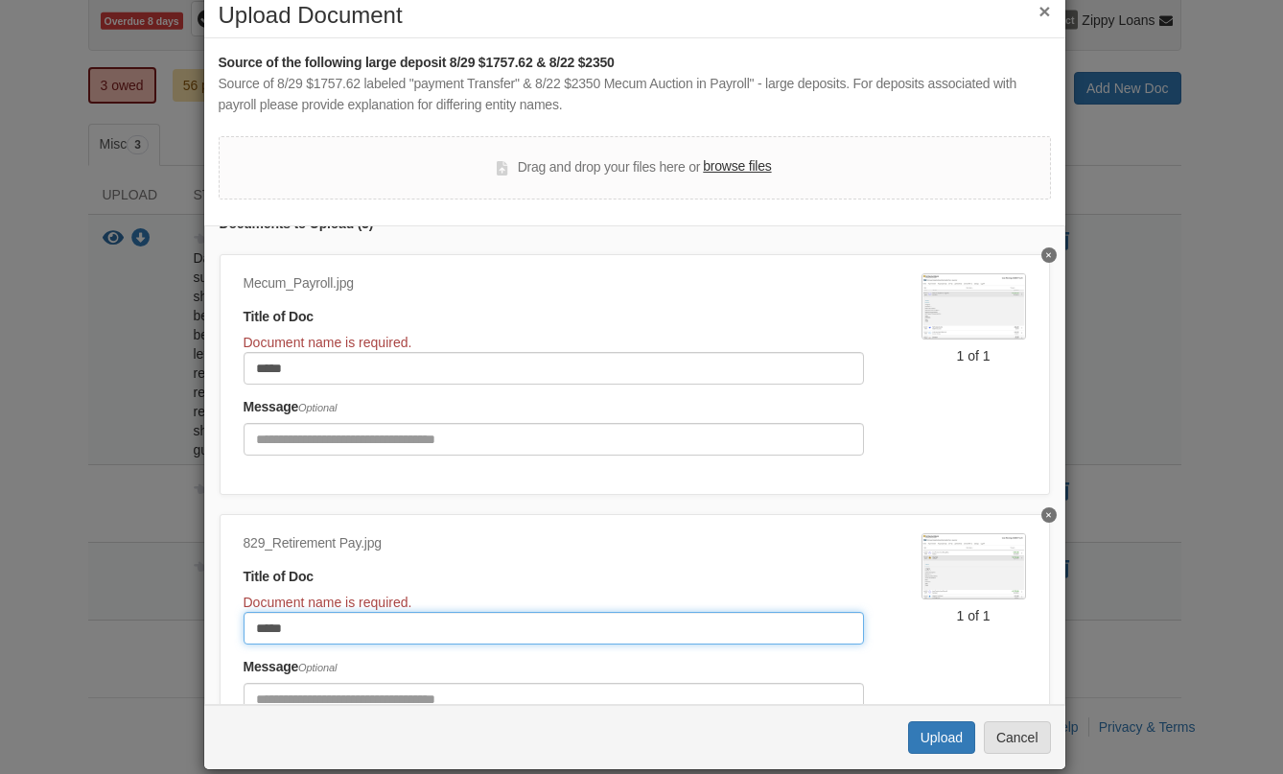
scroll to position [136, 0]
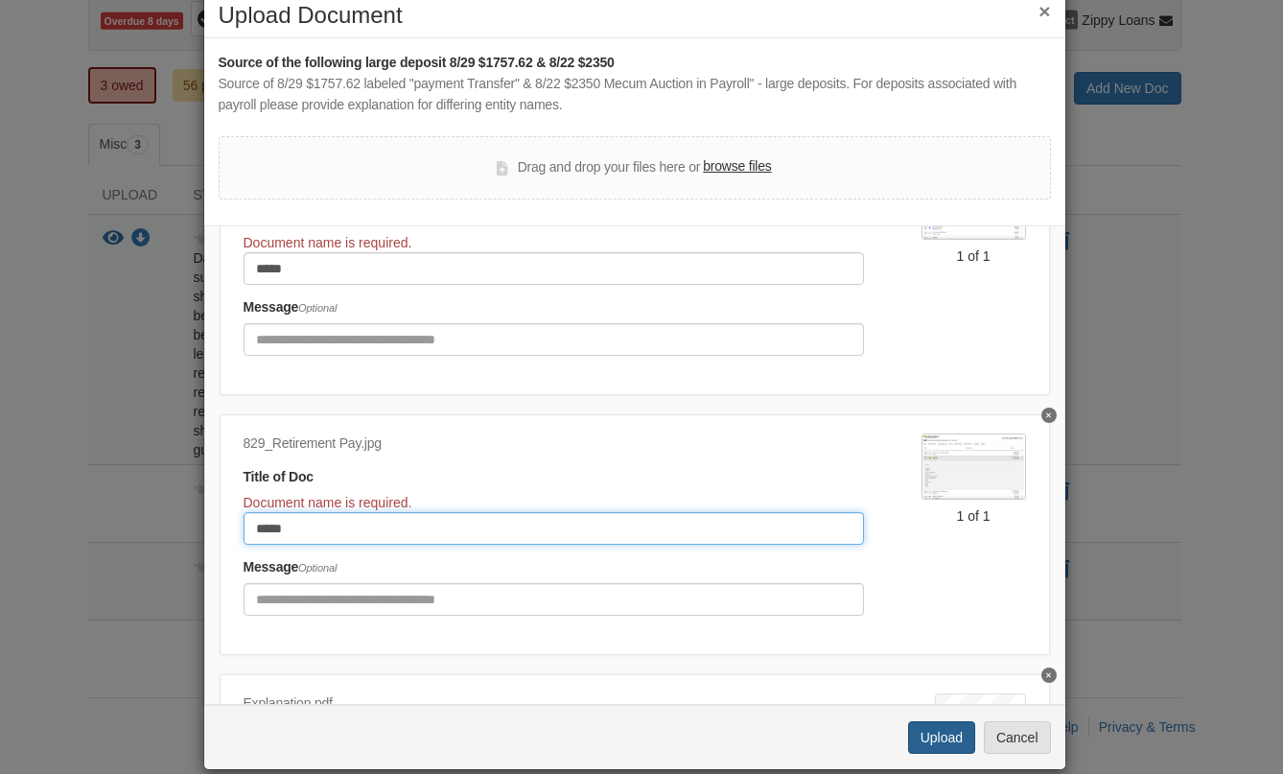
type input "*****"
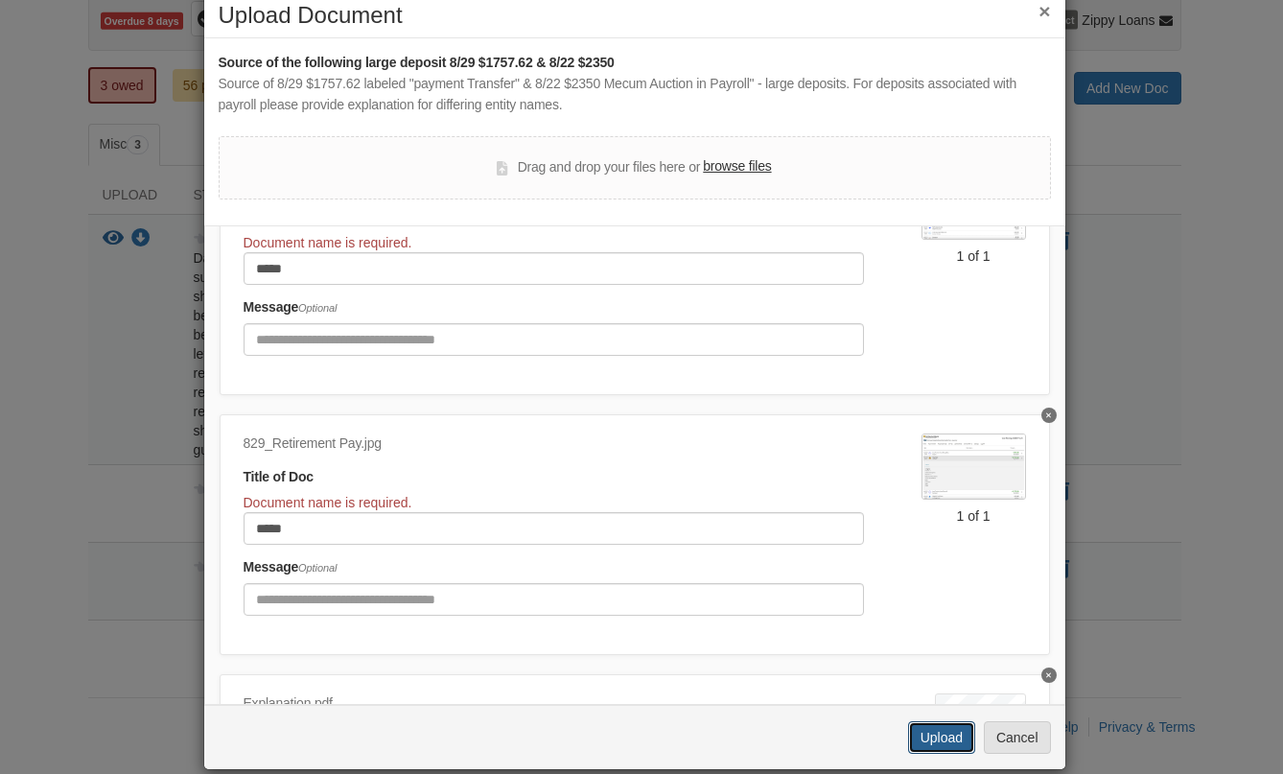
click at [924, 730] on button "Upload" at bounding box center [941, 737] width 67 height 33
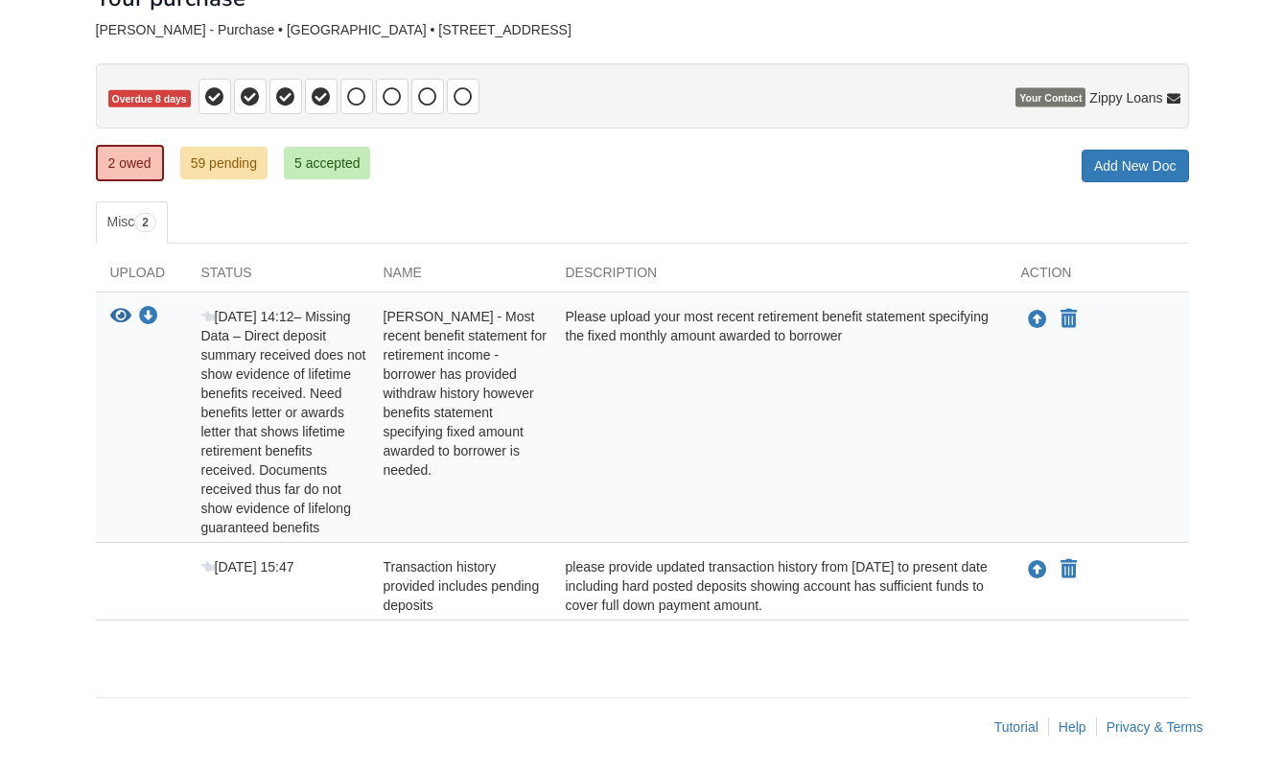
scroll to position [82, 0]
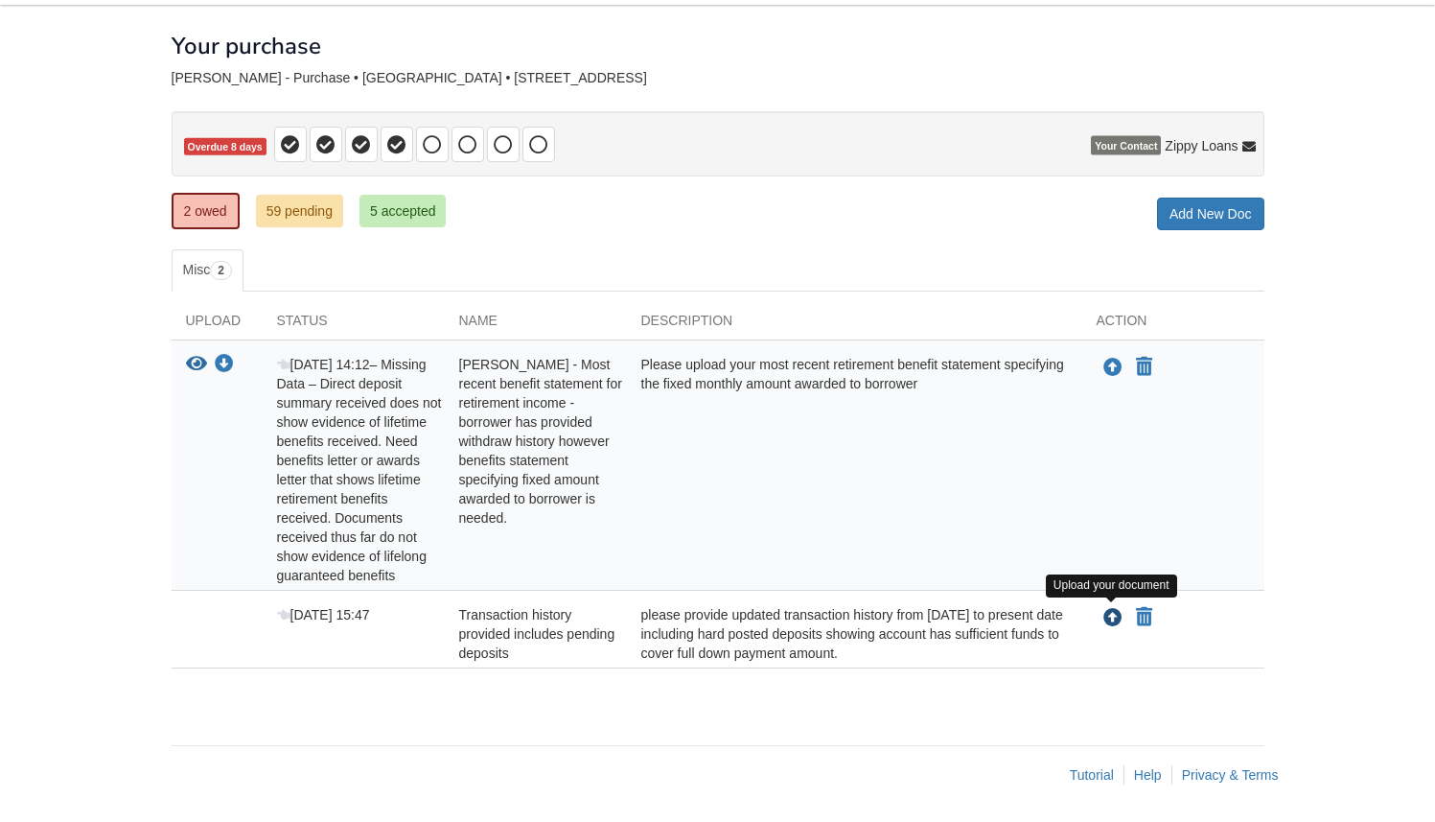
click at [1111, 615] on icon "Upload Transaction history provided includes pending deposits" at bounding box center [1112, 618] width 19 height 19
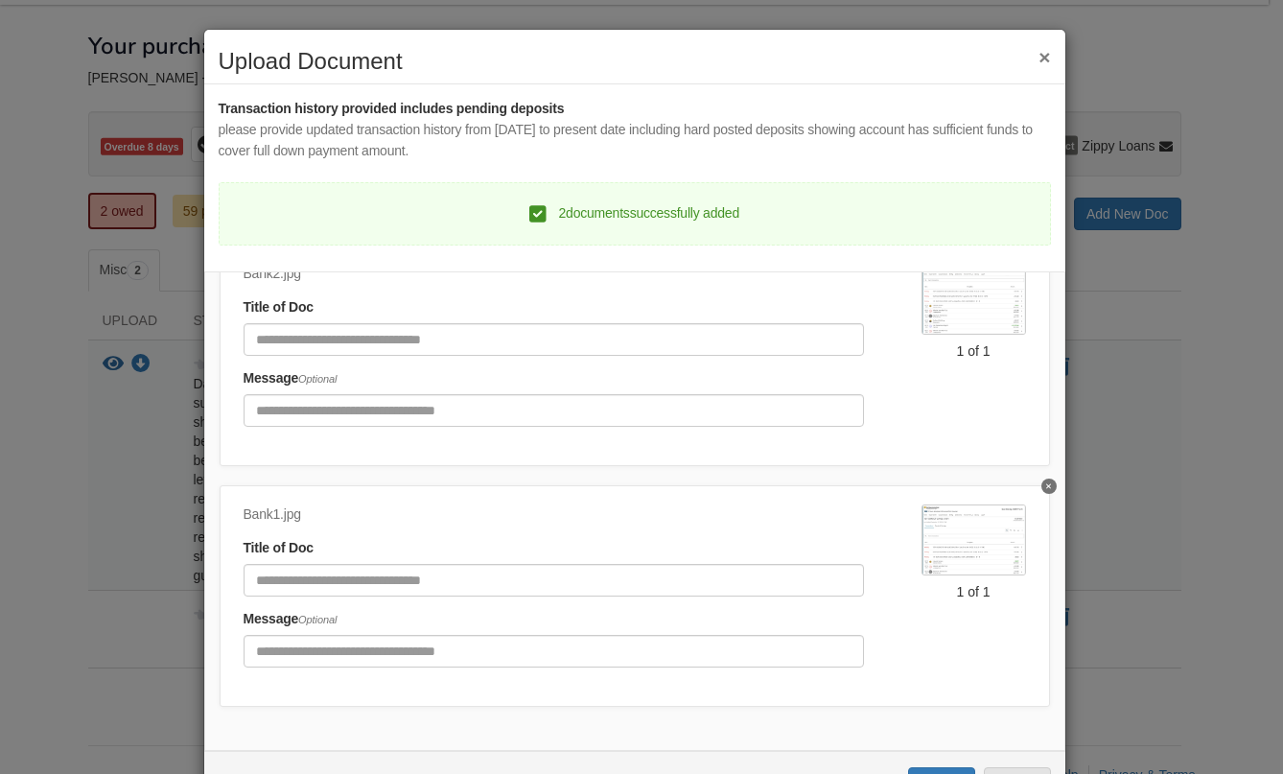
scroll to position [71, 0]
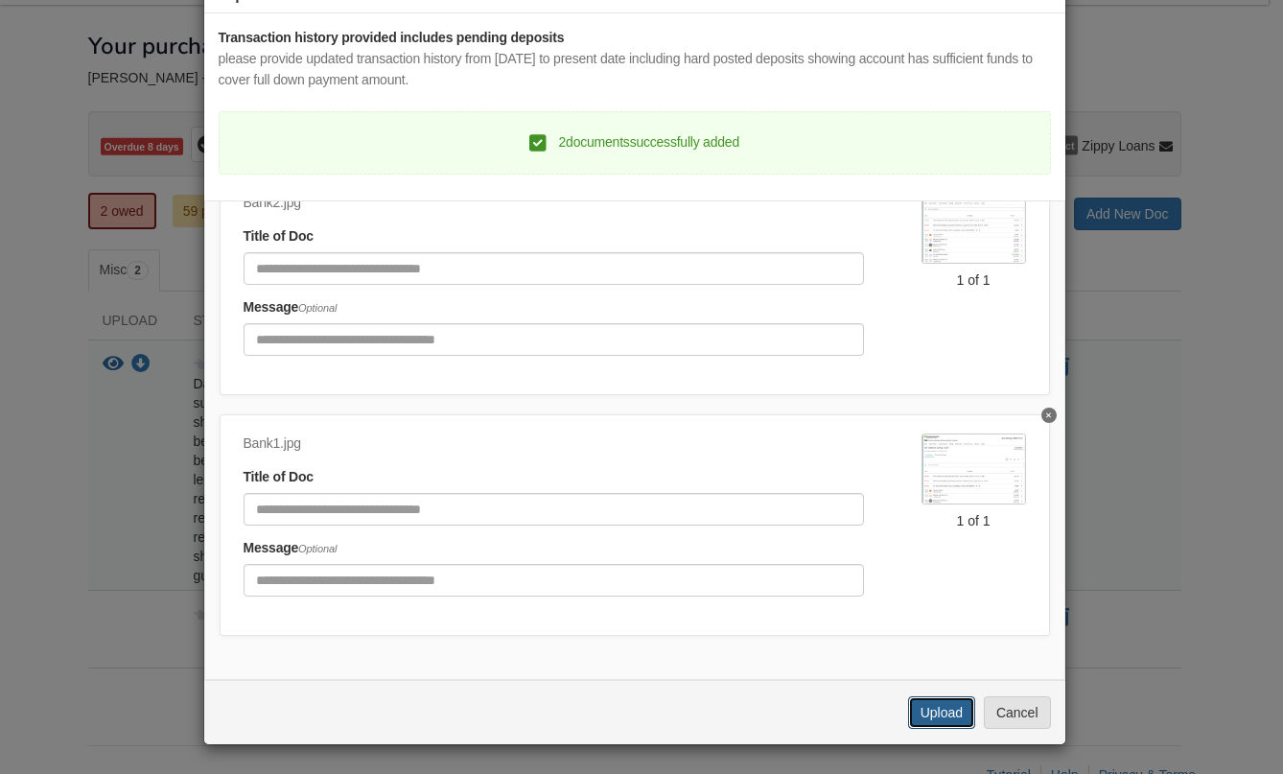
click at [924, 716] on button "Upload" at bounding box center [941, 712] width 67 height 33
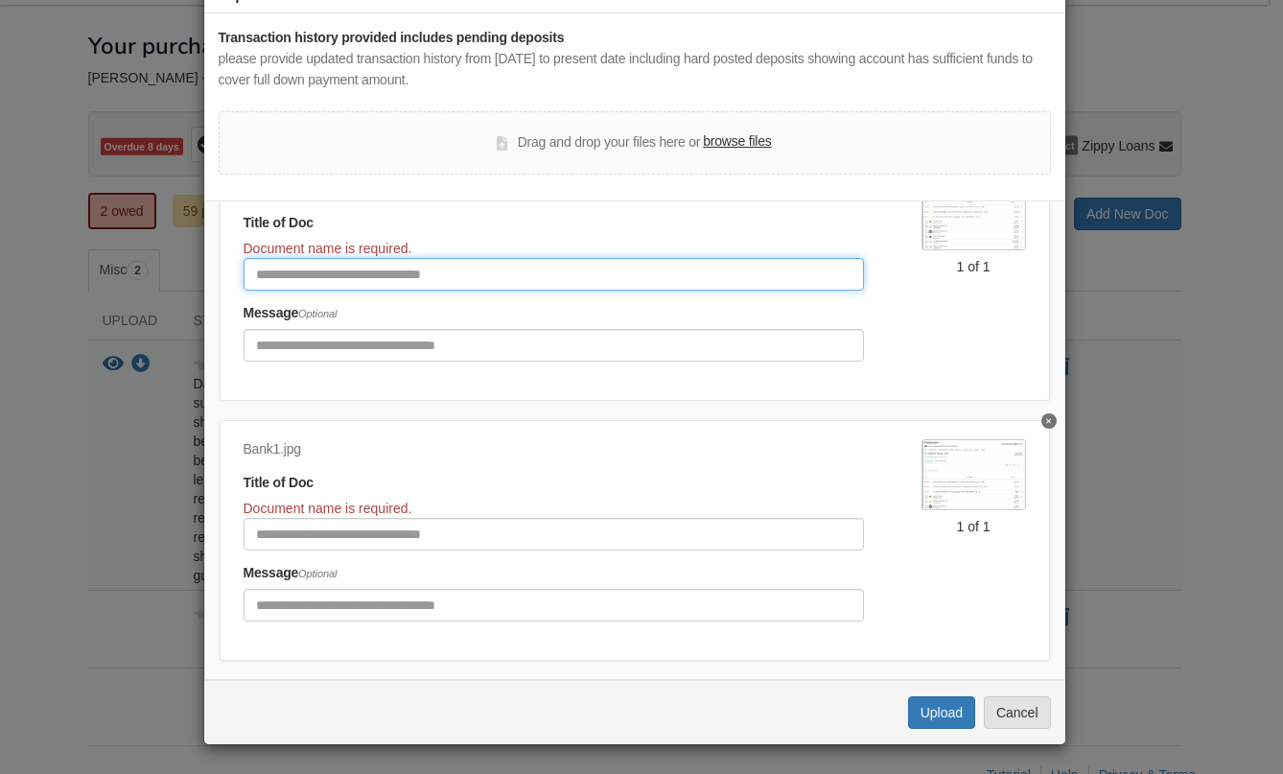
click at [332, 278] on input "Document Title" at bounding box center [554, 274] width 620 height 33
type input "*"
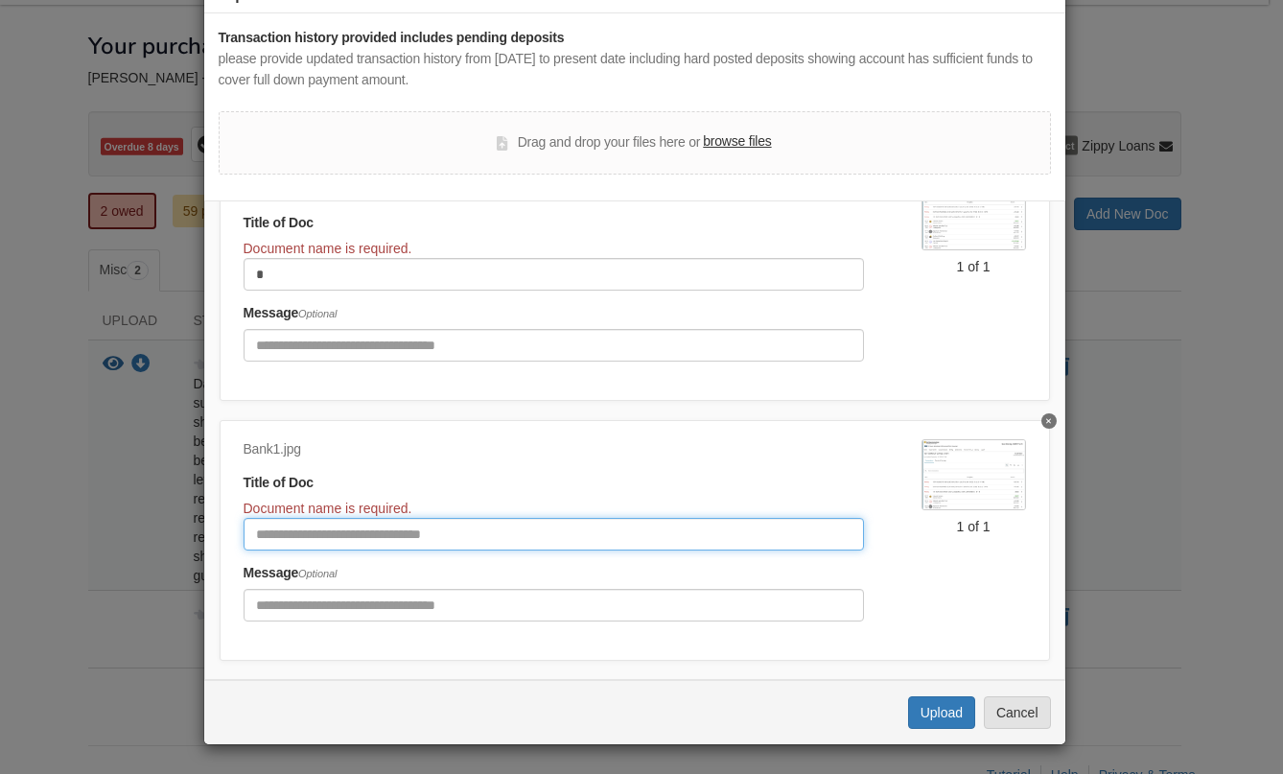
click at [267, 524] on input "Document Title" at bounding box center [554, 534] width 620 height 33
type input "*"
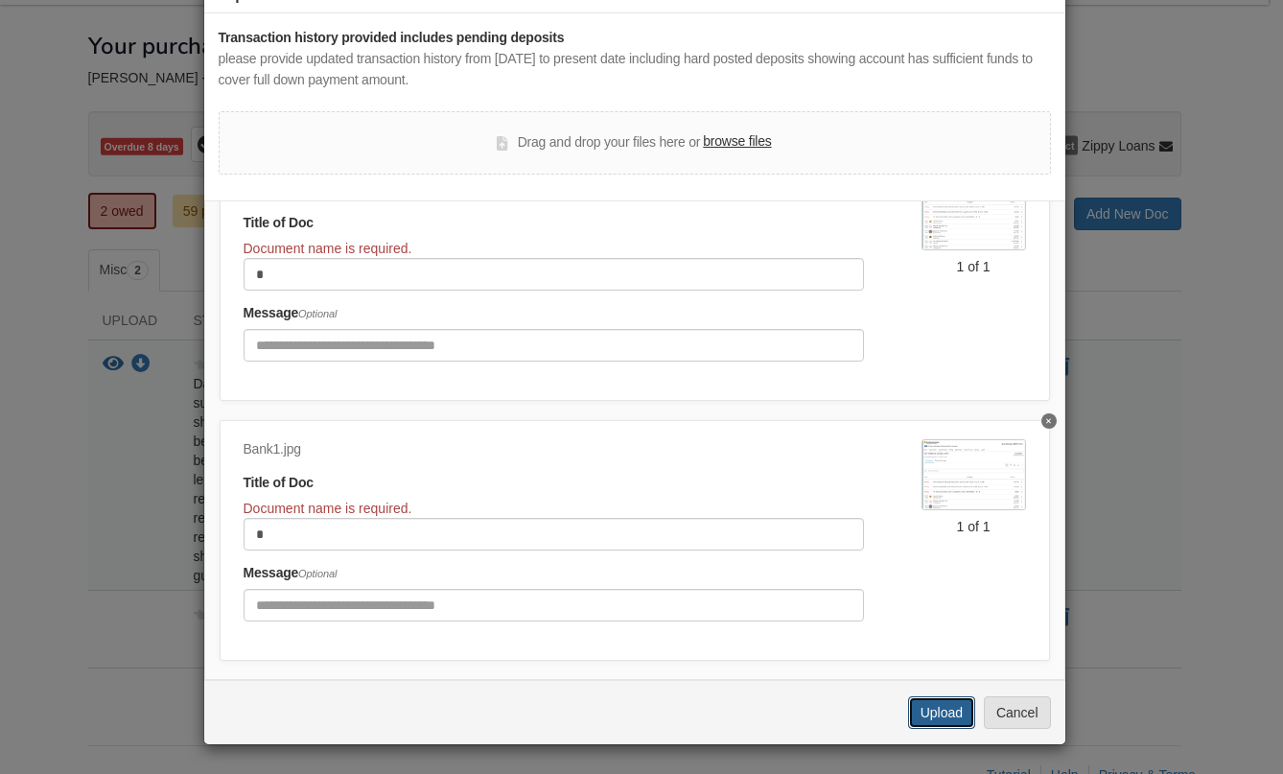
click at [925, 710] on button "Upload" at bounding box center [941, 712] width 67 height 33
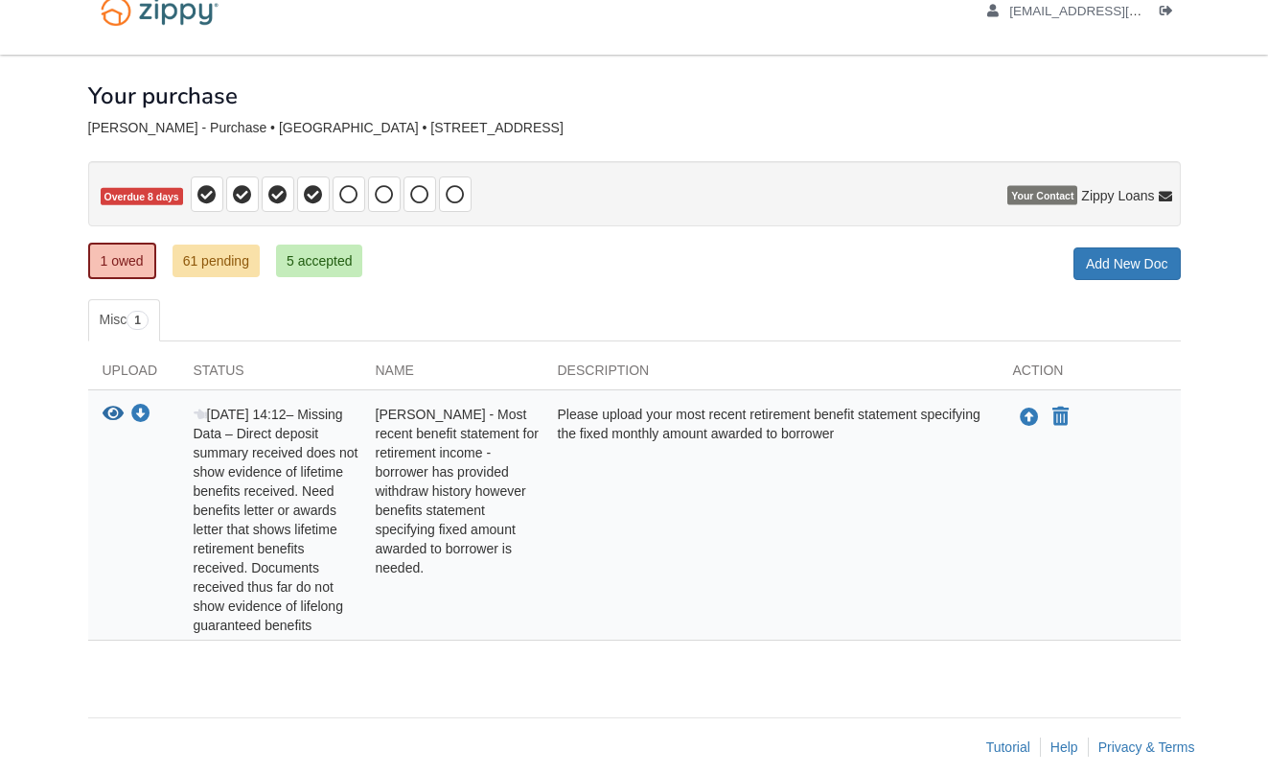
scroll to position [51, 0]
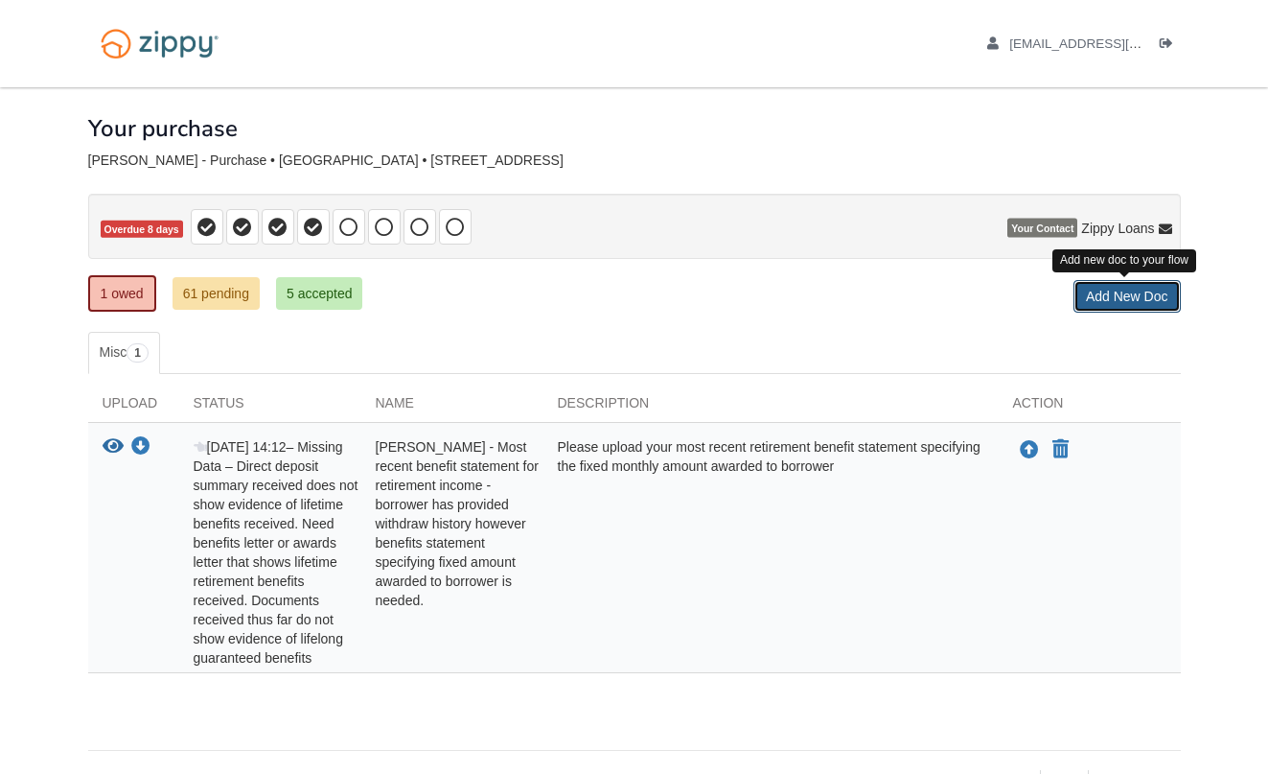
click at [1104, 290] on link "Add New Doc" at bounding box center [1127, 296] width 107 height 33
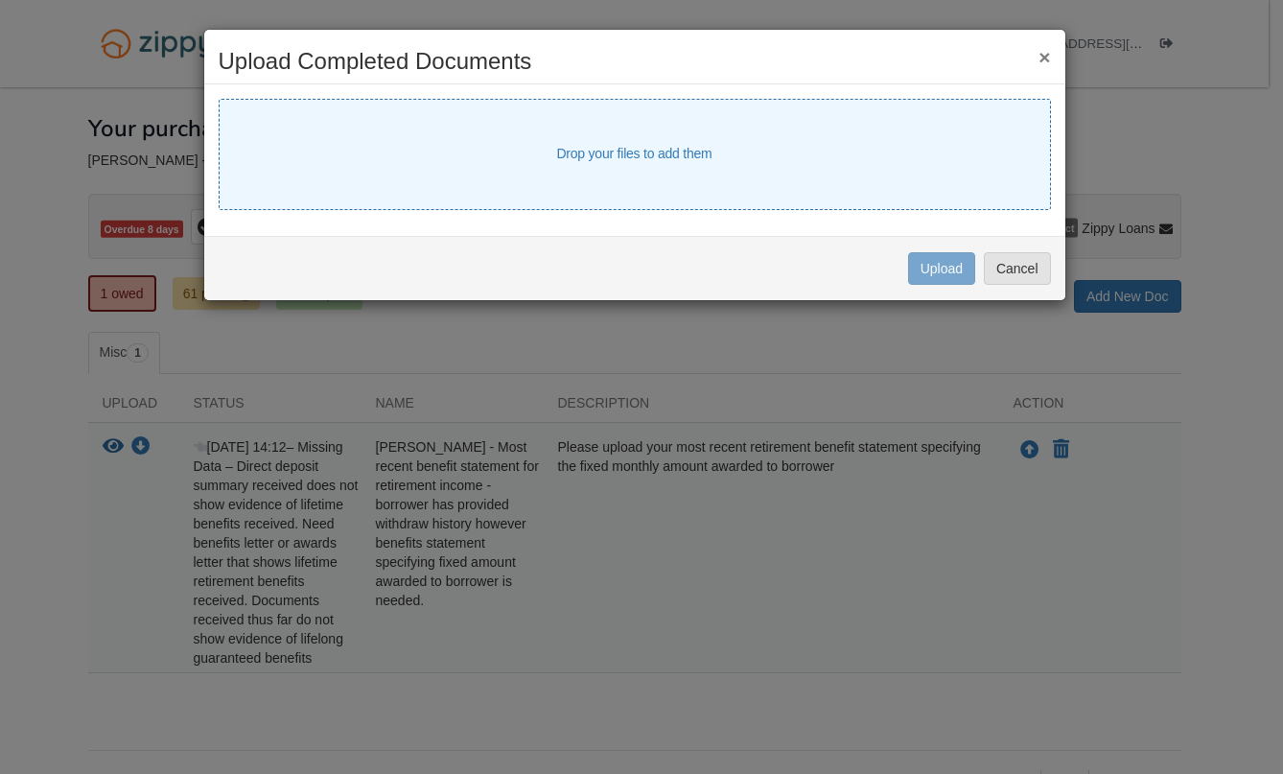
select select "****"
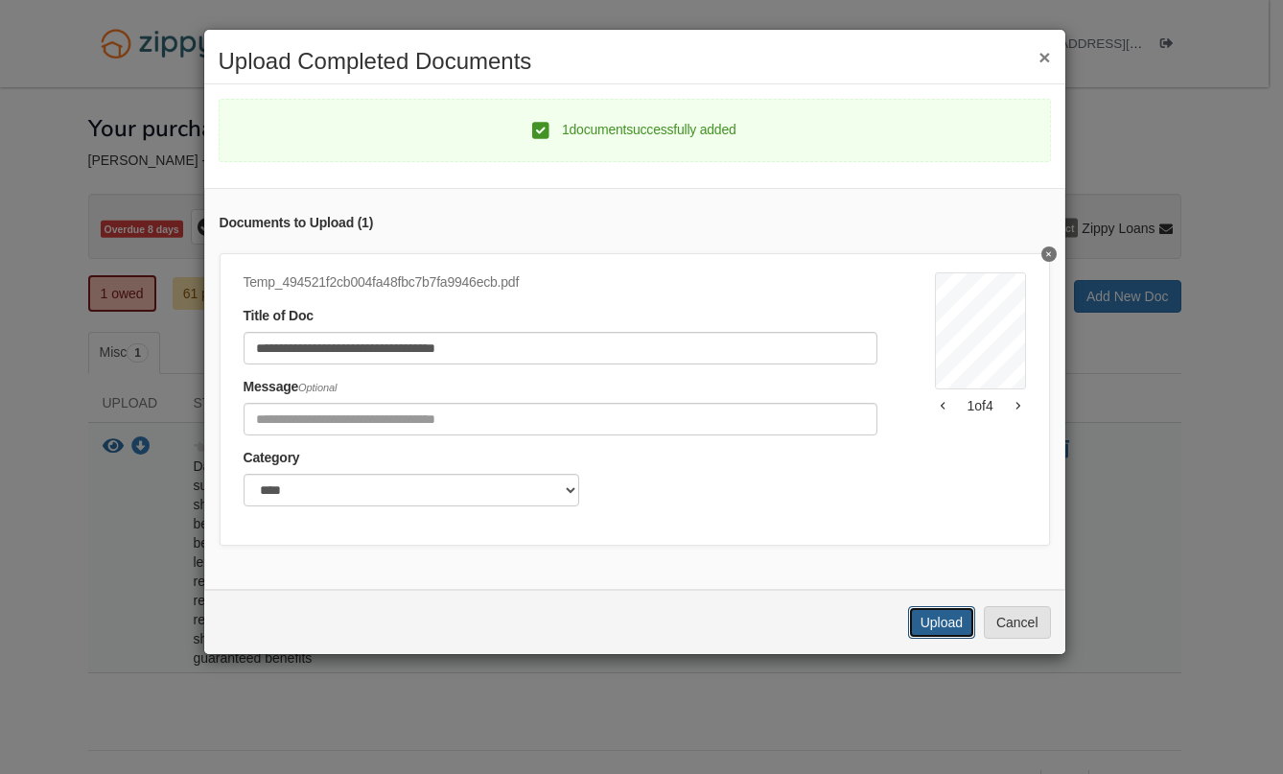
click at [936, 631] on button "Upload" at bounding box center [941, 622] width 67 height 33
